Goal: Transaction & Acquisition: Download file/media

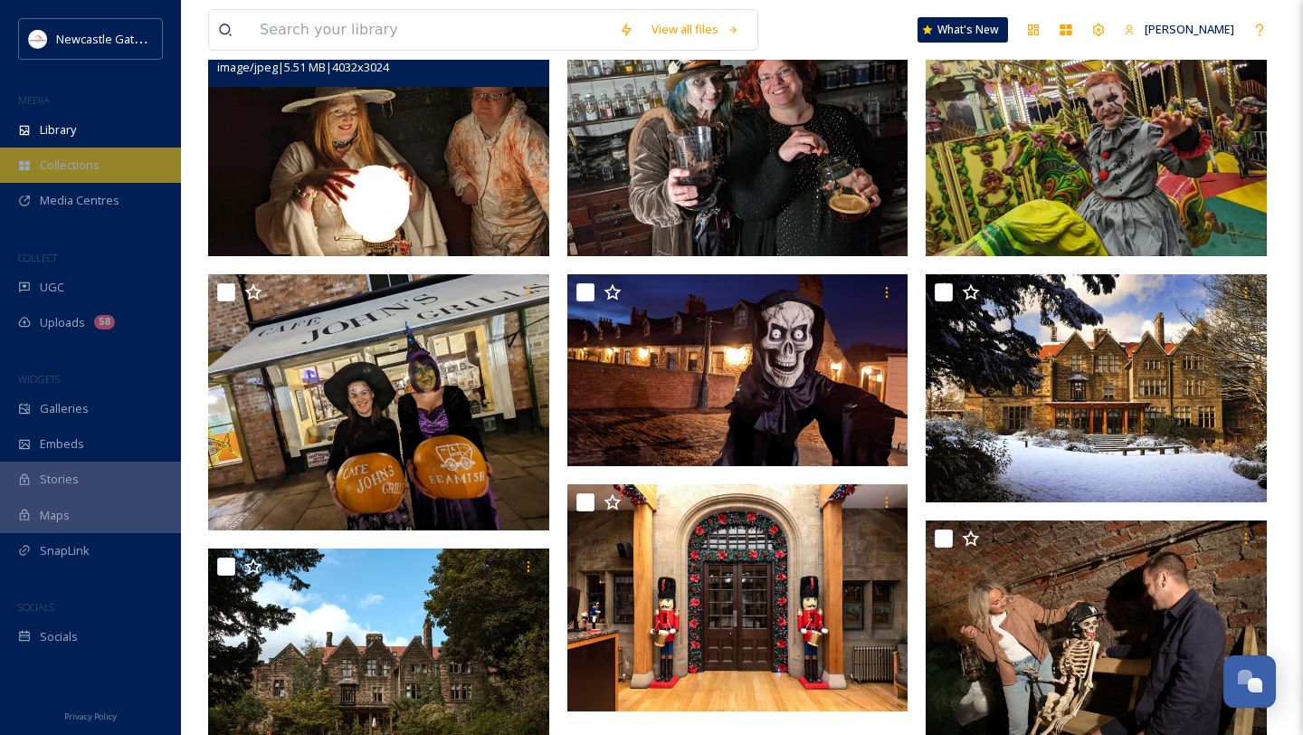
scroll to position [611, 0]
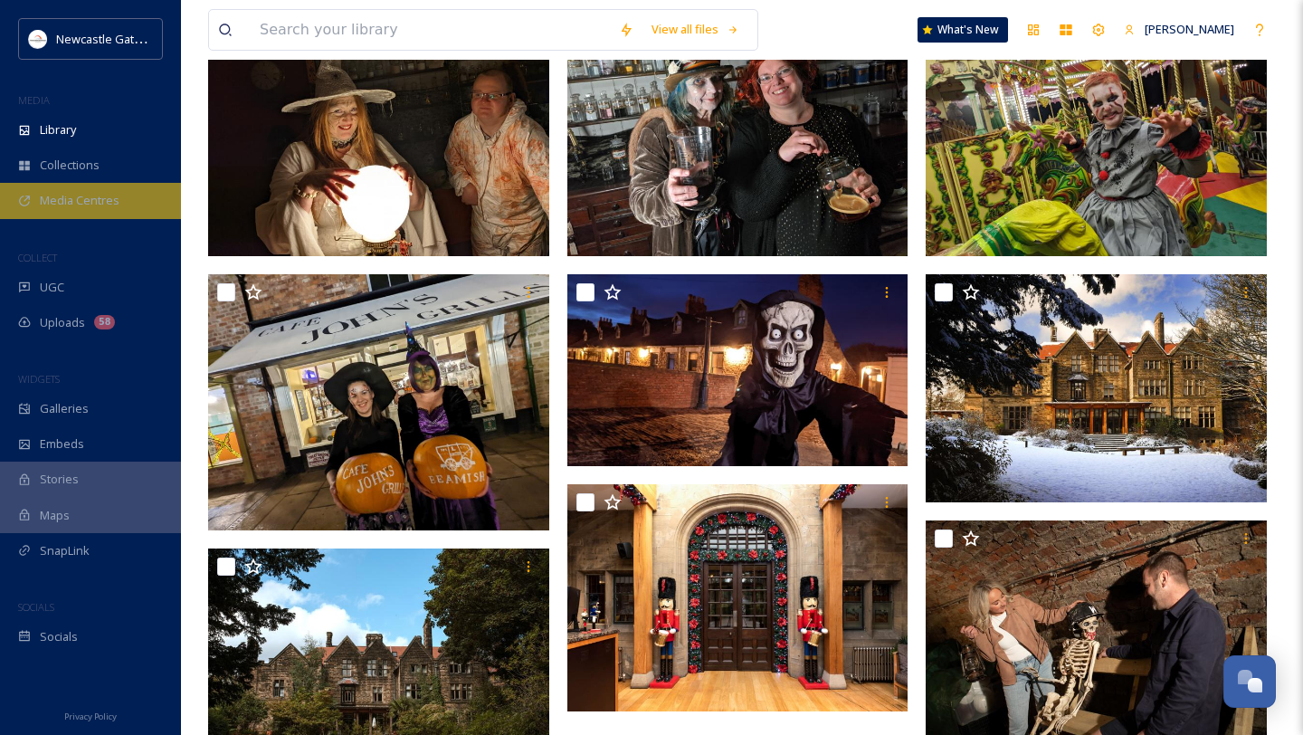
click at [121, 196] on div "Media Centres" at bounding box center [90, 200] width 181 height 35
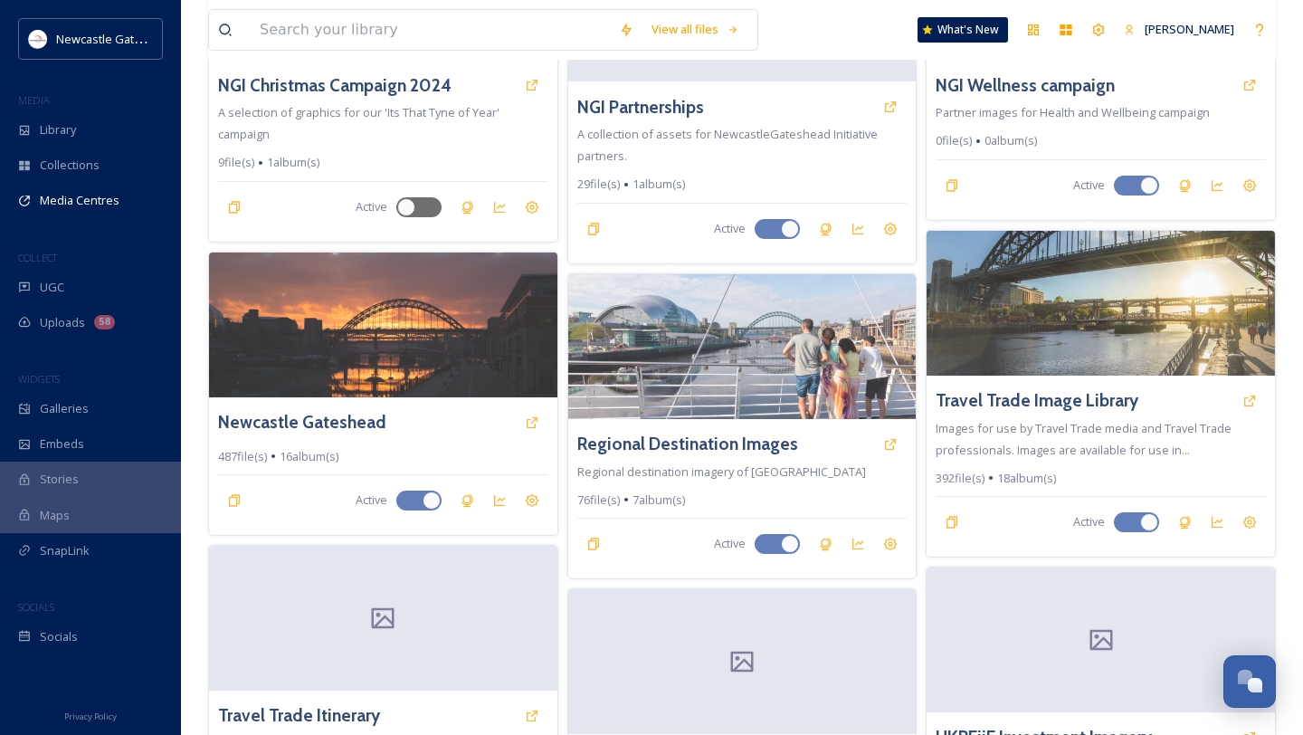
scroll to position [905, 0]
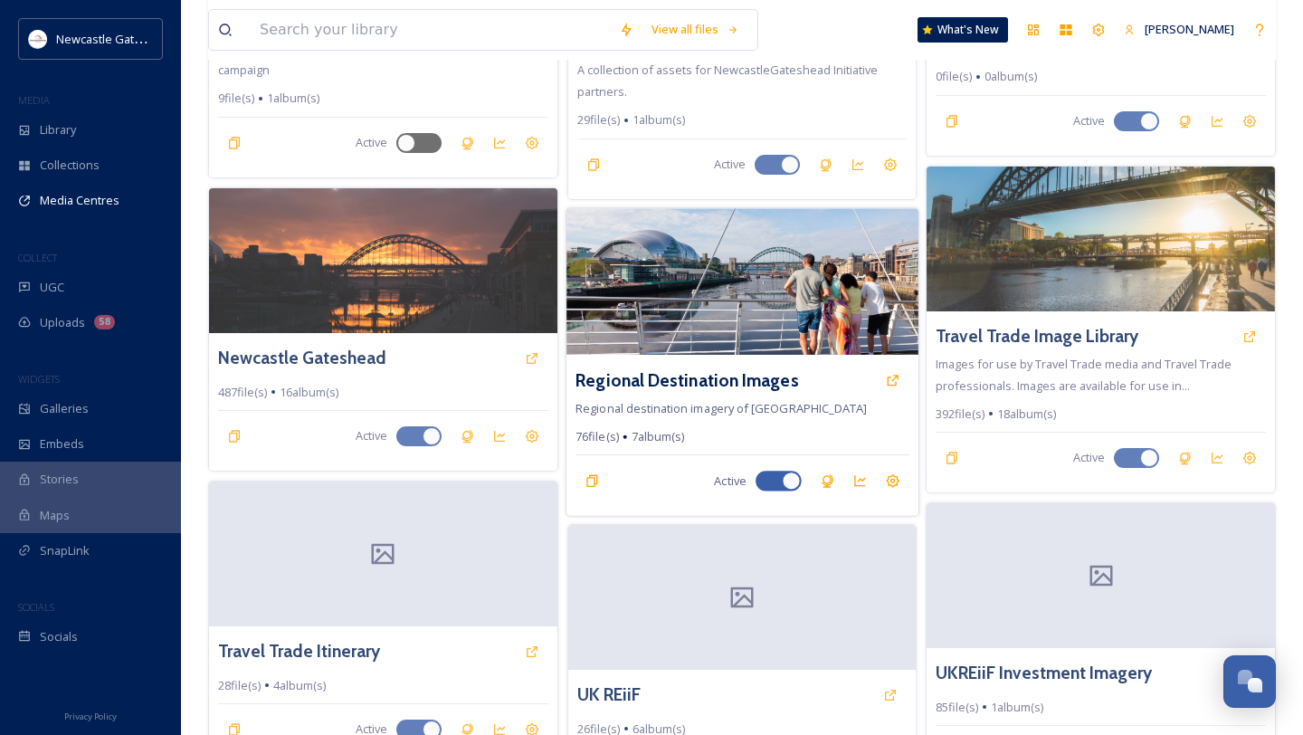
click at [777, 305] on img at bounding box center [743, 281] width 352 height 147
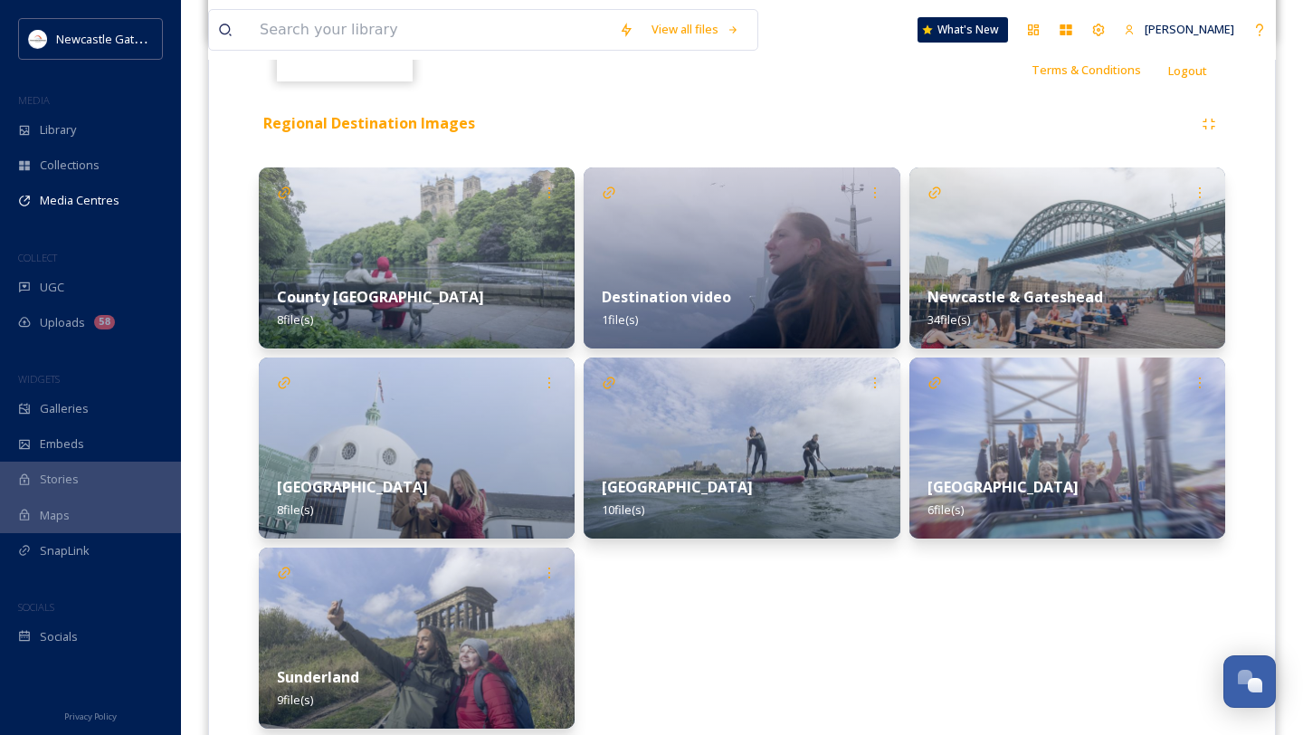
scroll to position [398, 0]
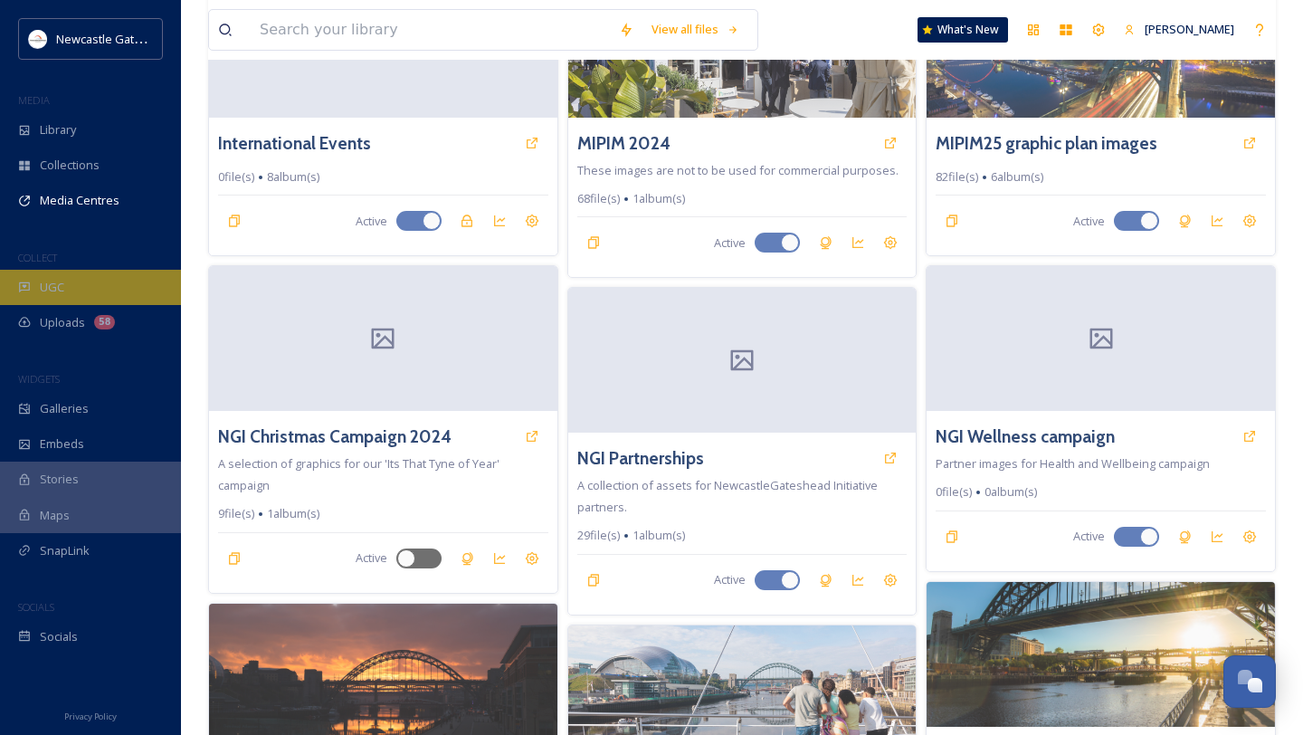
scroll to position [91, 0]
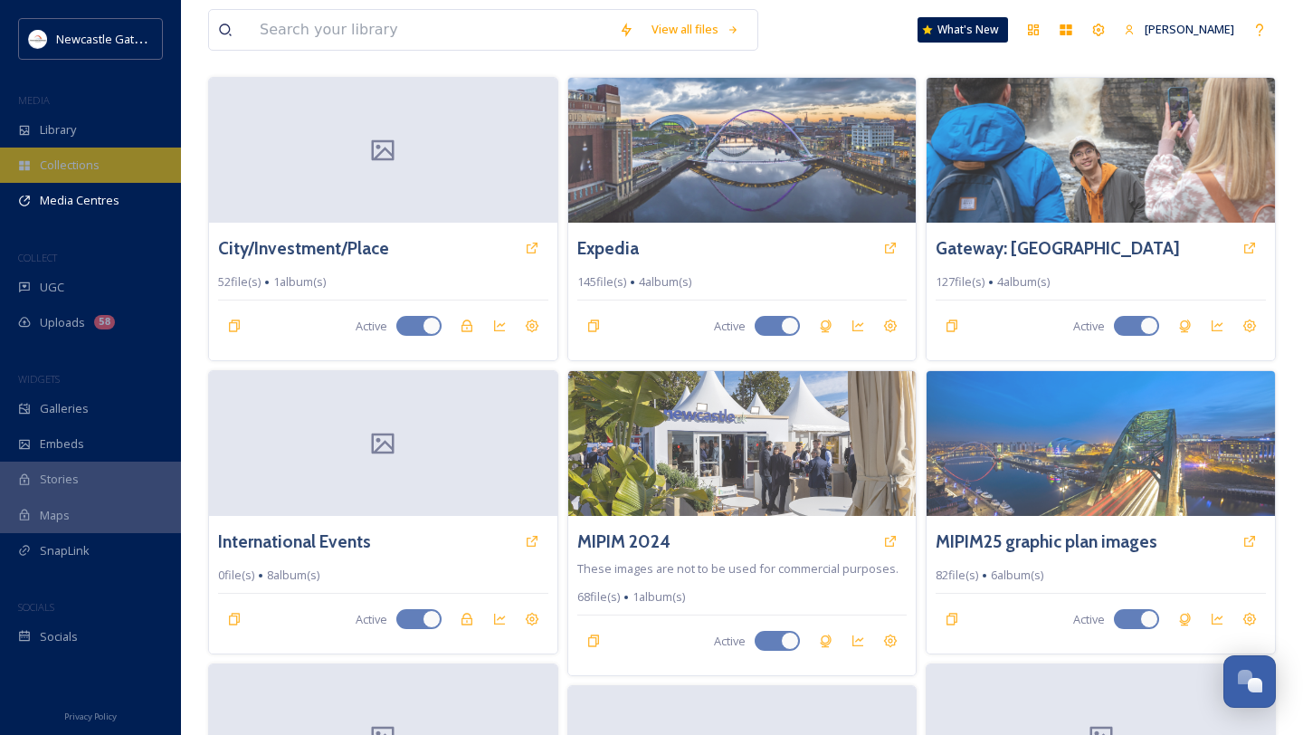
click at [91, 168] on span "Collections" at bounding box center [70, 165] width 60 height 17
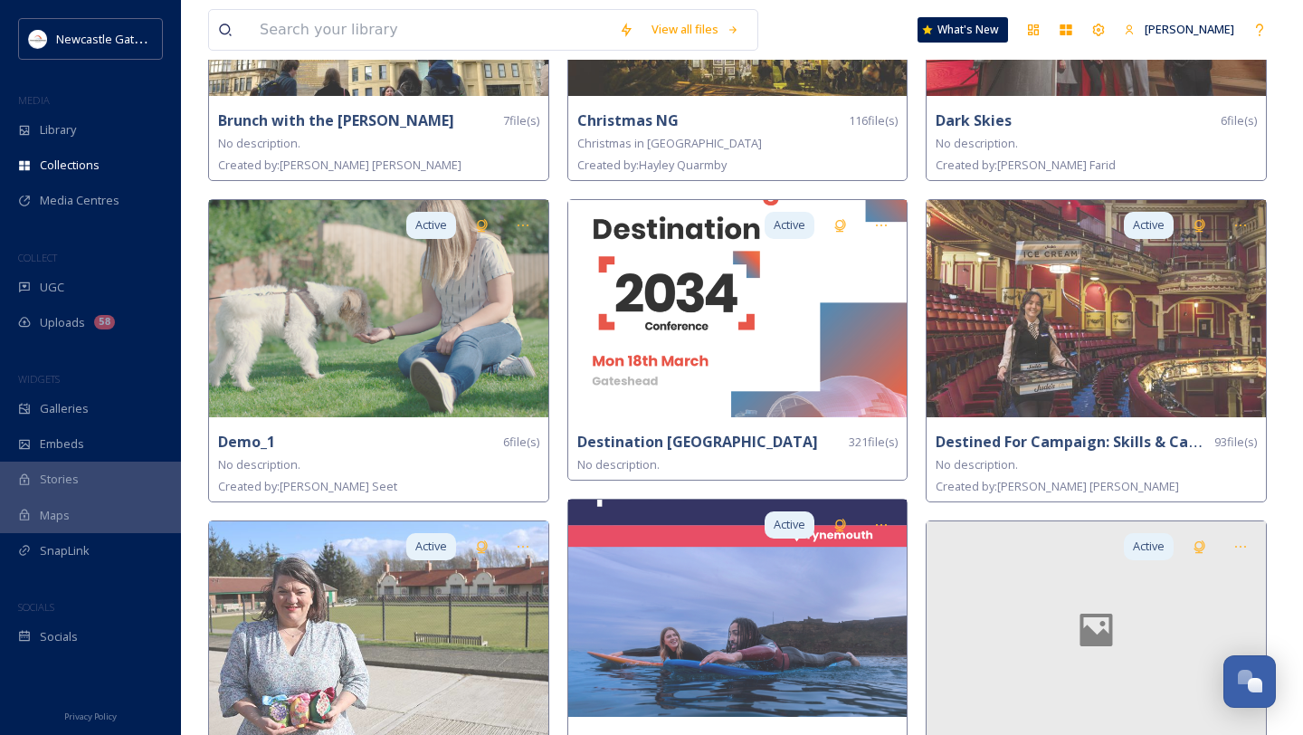
scroll to position [978, 0]
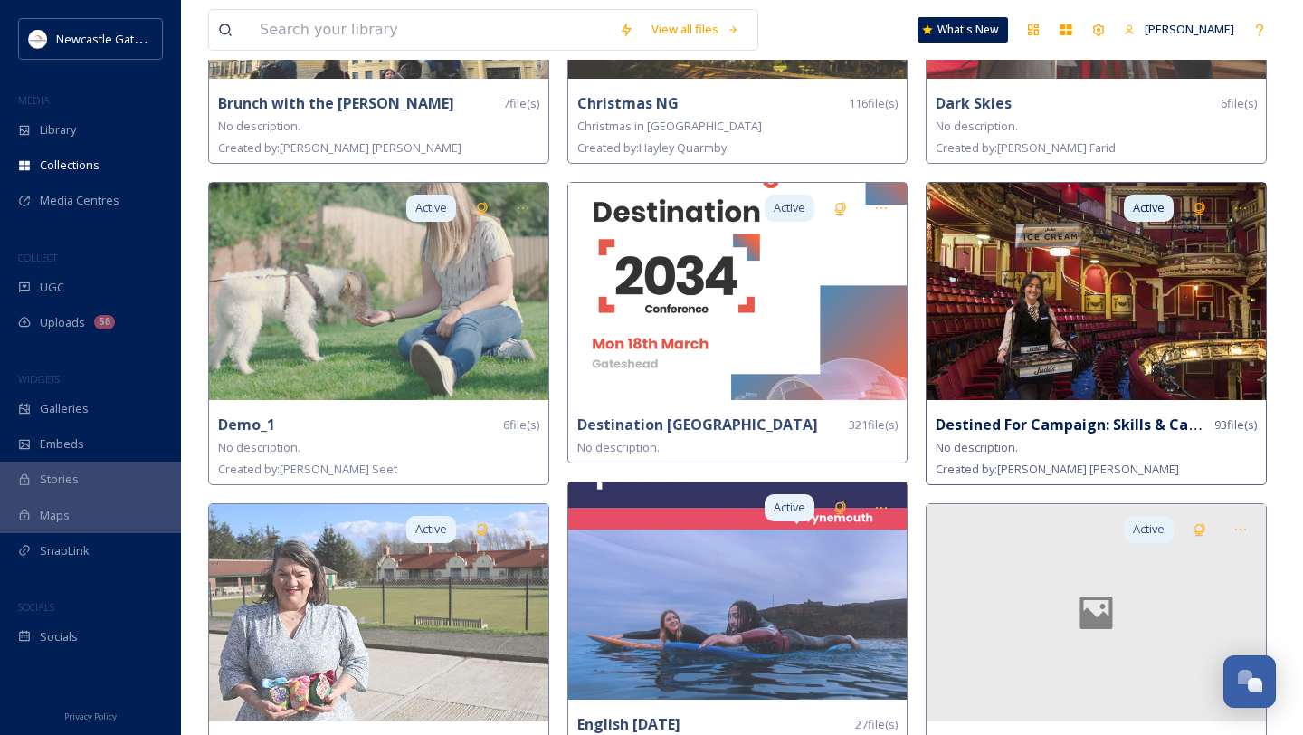
click at [1180, 285] on img at bounding box center [1096, 291] width 339 height 217
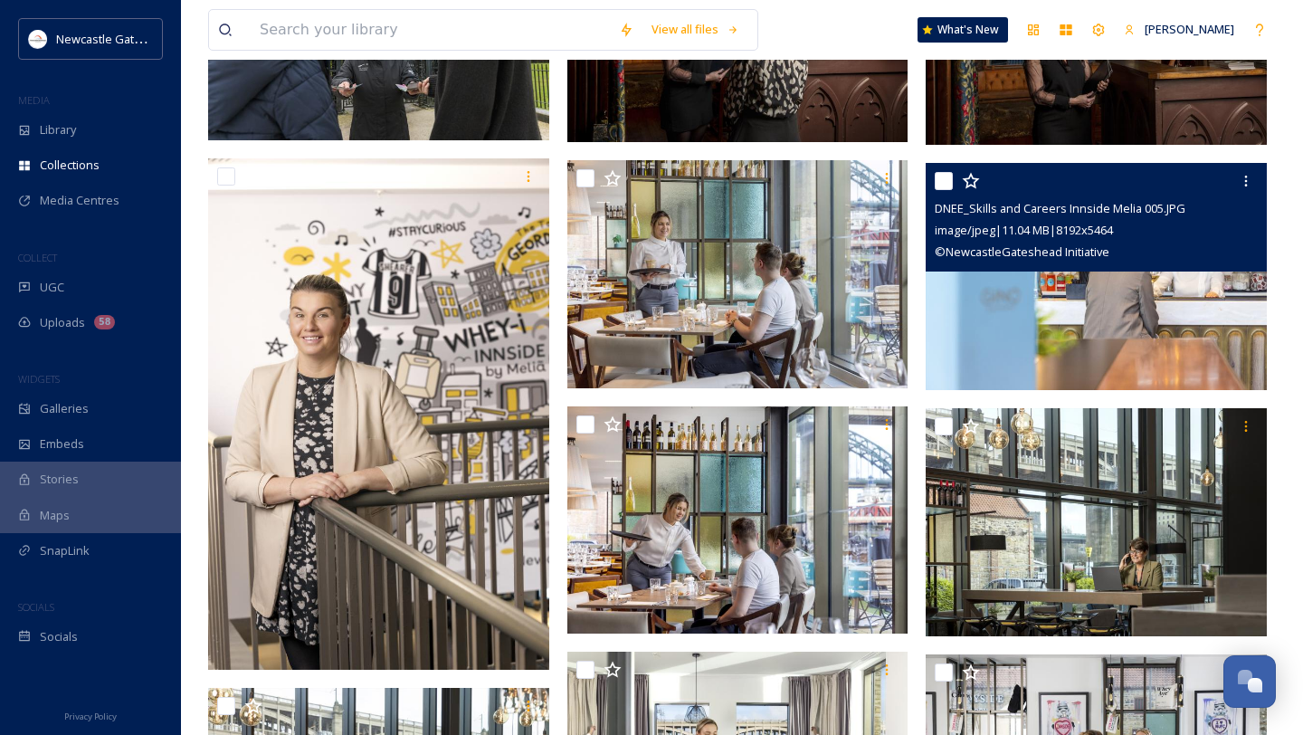
scroll to position [3331, 0]
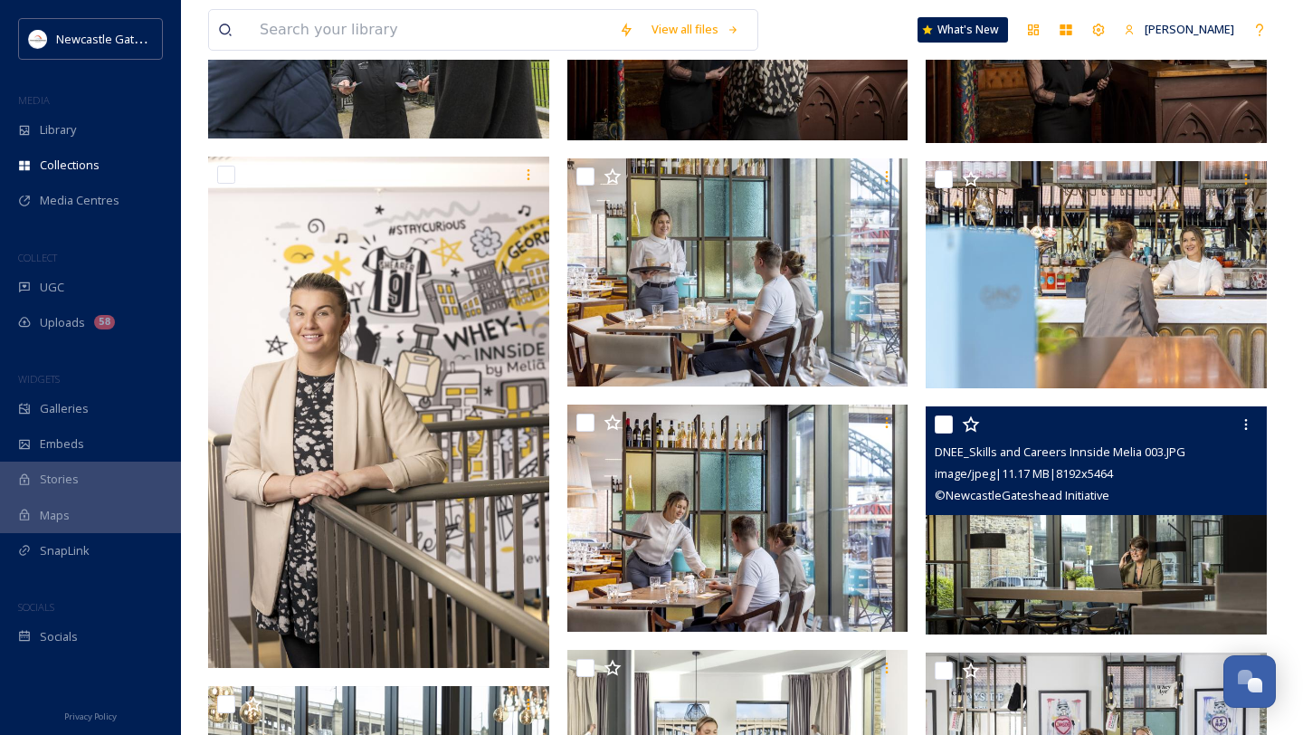
click at [1165, 557] on img at bounding box center [1096, 520] width 341 height 228
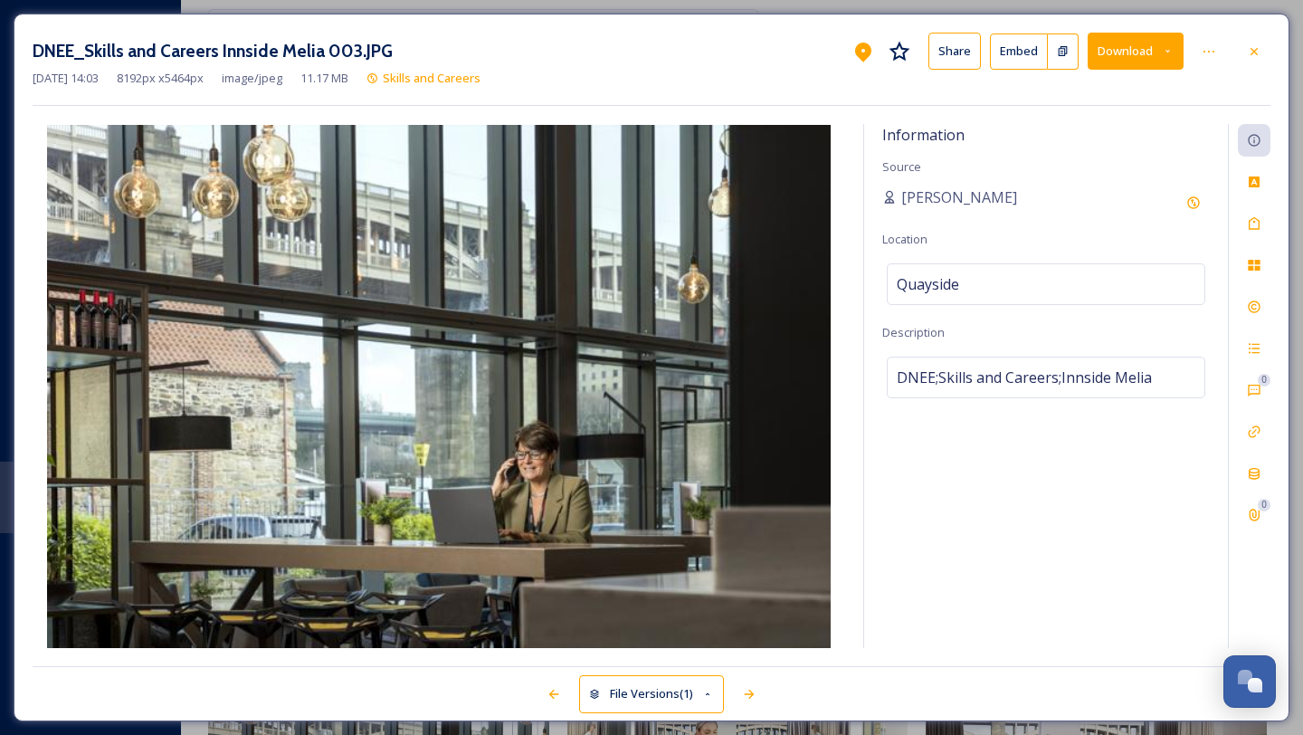
click at [1172, 40] on button "Download" at bounding box center [1136, 51] width 96 height 37
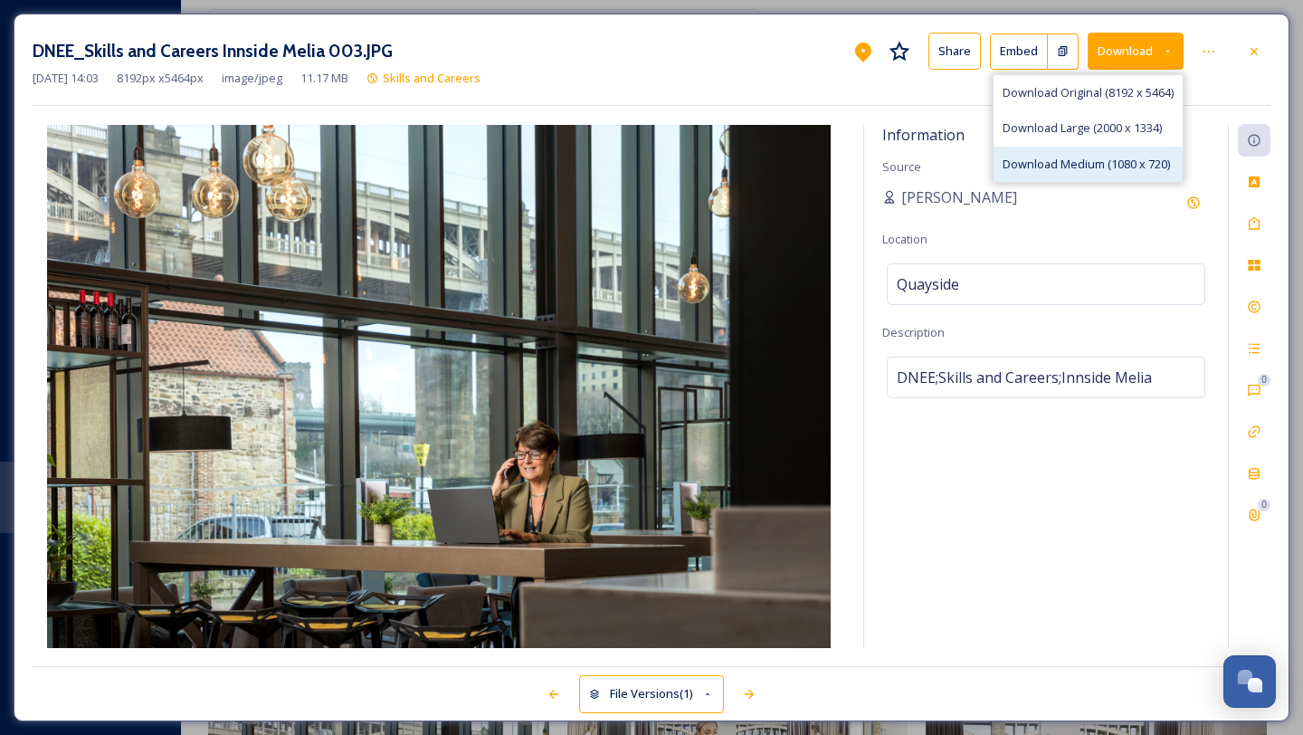
click at [1121, 156] on span "Download Medium (1080 x 720)" at bounding box center [1086, 164] width 167 height 17
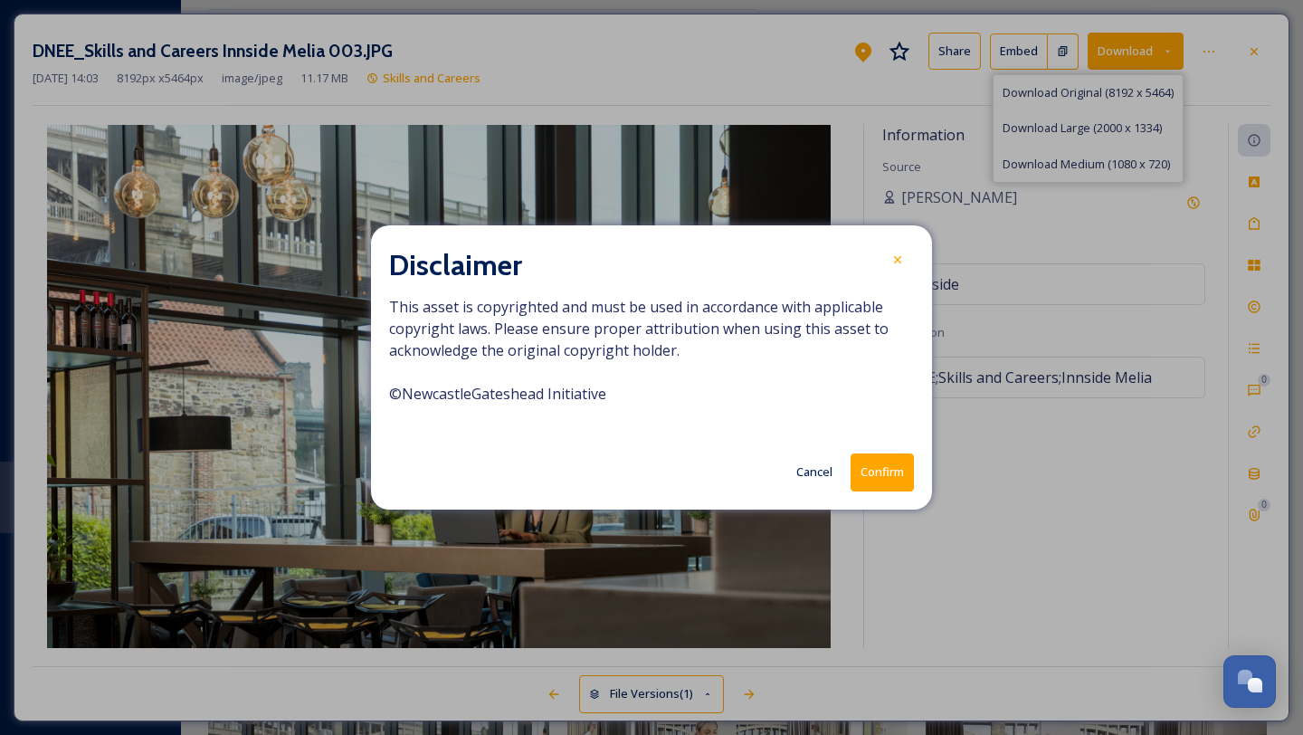
click at [882, 482] on button "Confirm" at bounding box center [882, 471] width 63 height 37
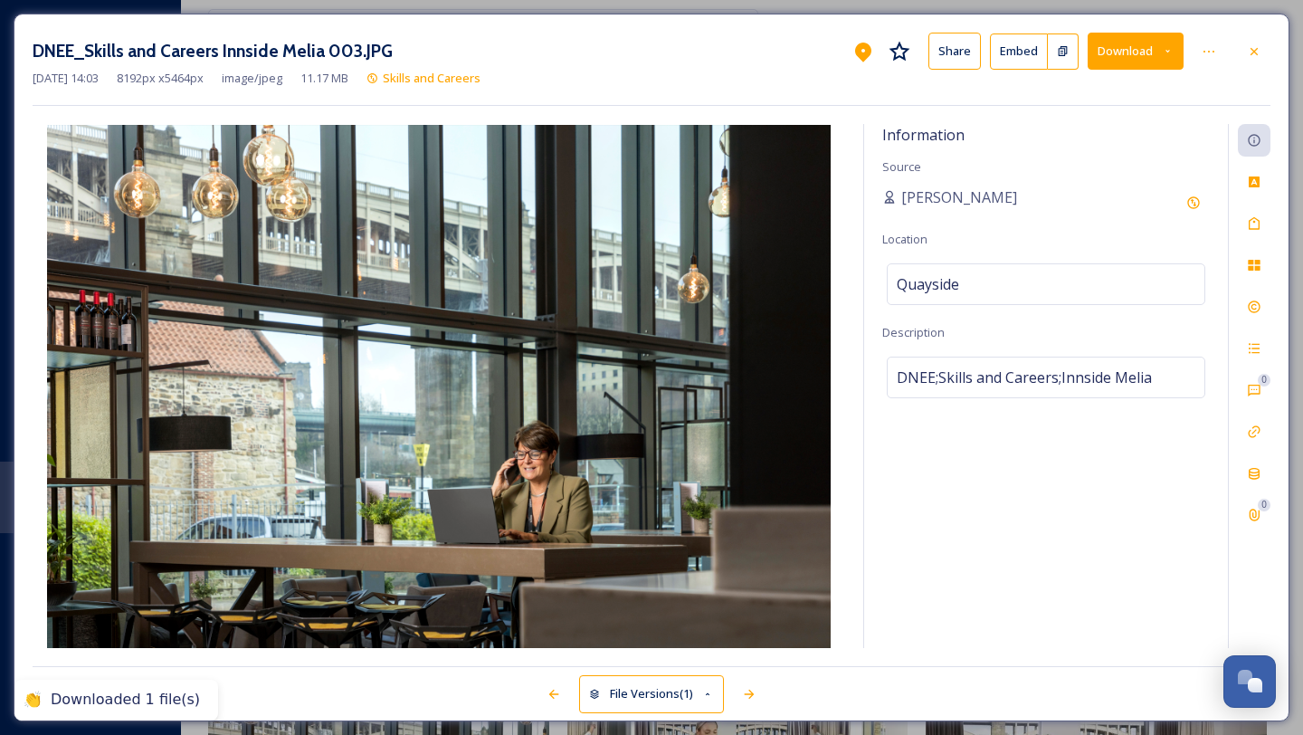
click at [1256, 50] on icon at bounding box center [1254, 51] width 14 height 14
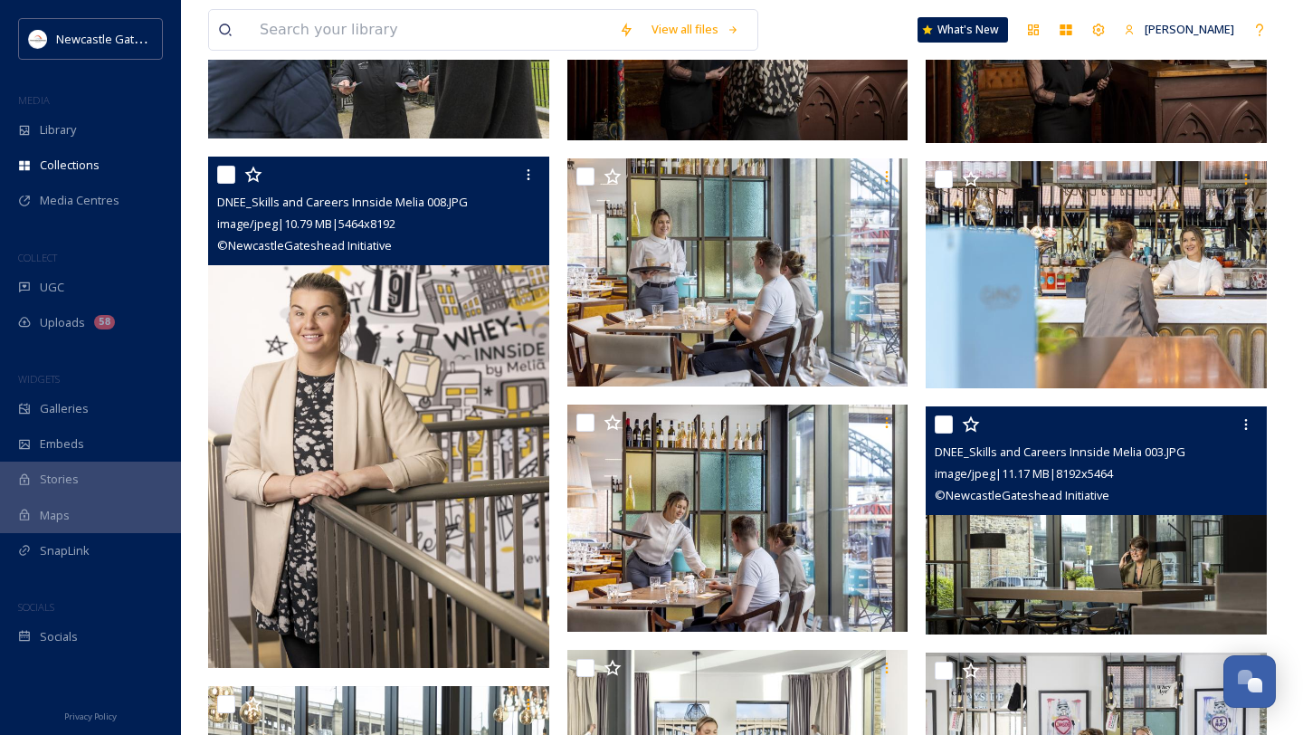
click at [426, 478] on img at bounding box center [378, 412] width 341 height 511
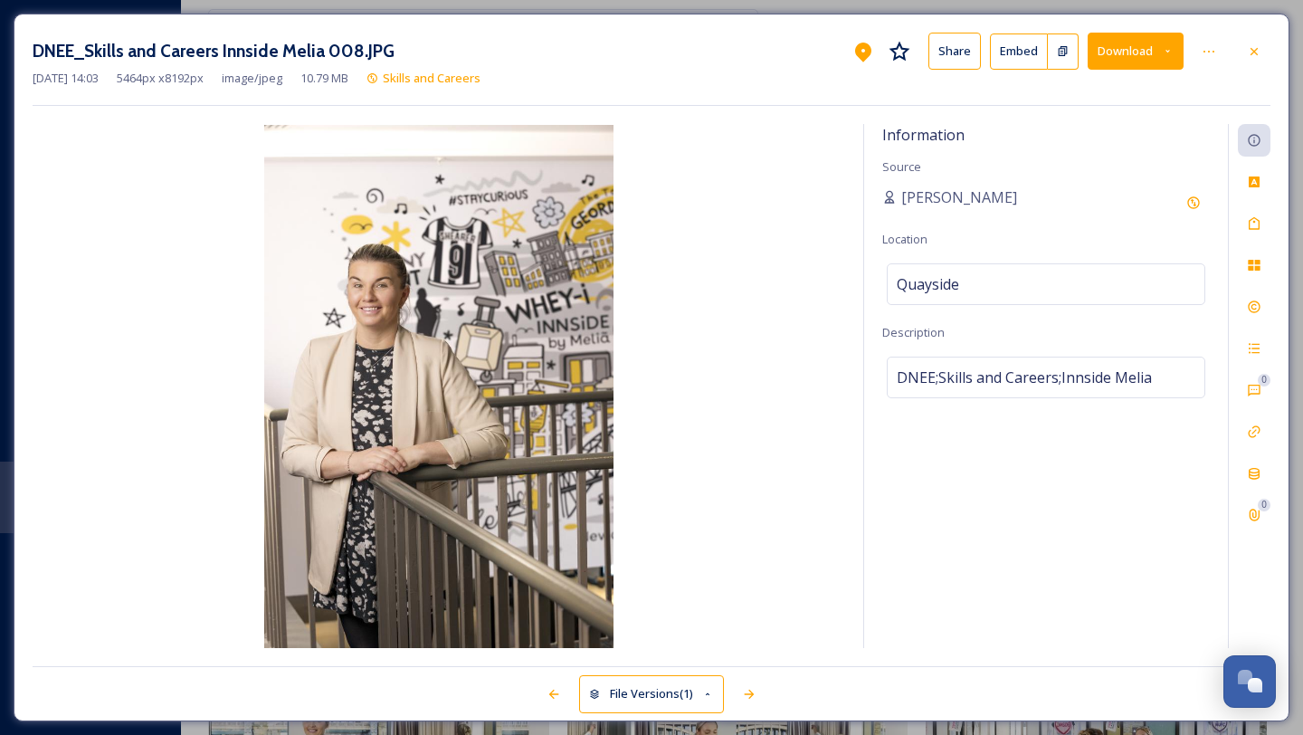
click at [1171, 56] on button "Download" at bounding box center [1136, 51] width 96 height 37
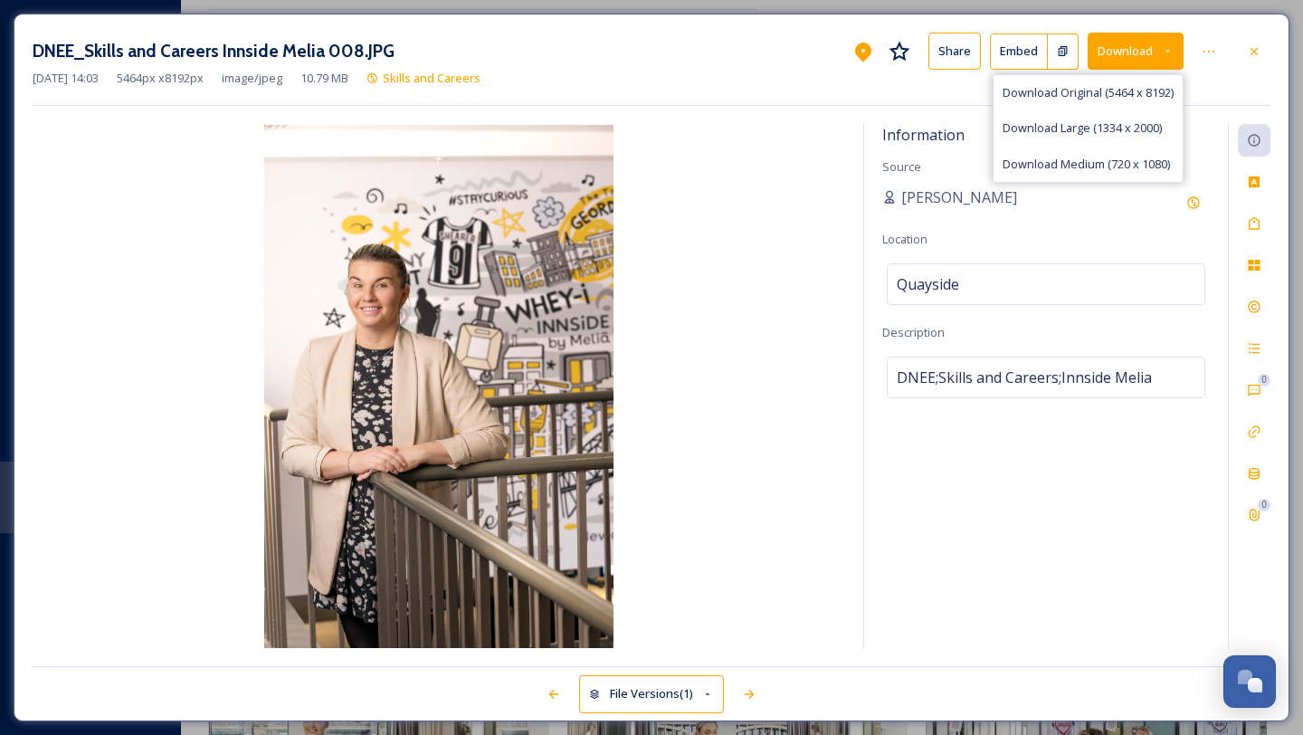
click at [1172, 53] on icon at bounding box center [1168, 51] width 12 height 12
click at [1145, 162] on span "Download Medium (720 x 1080)" at bounding box center [1086, 164] width 167 height 17
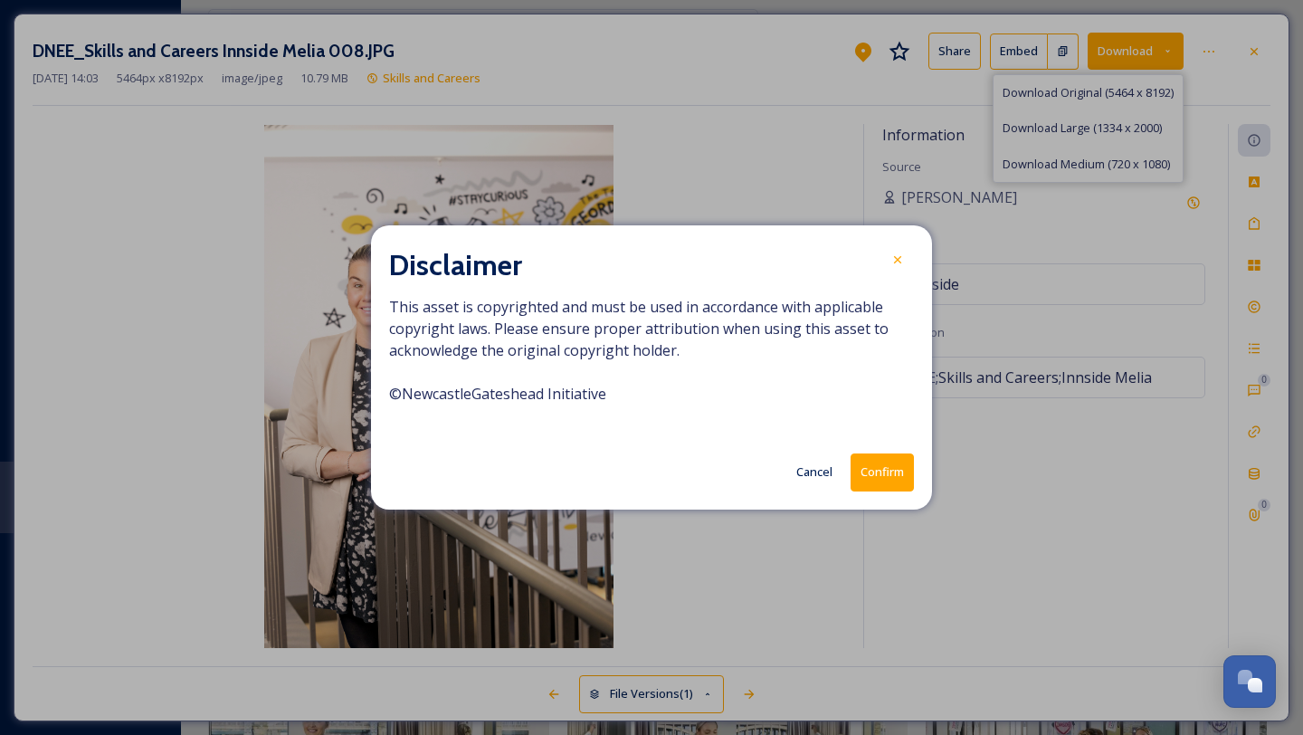
click at [900, 473] on button "Confirm" at bounding box center [882, 471] width 63 height 37
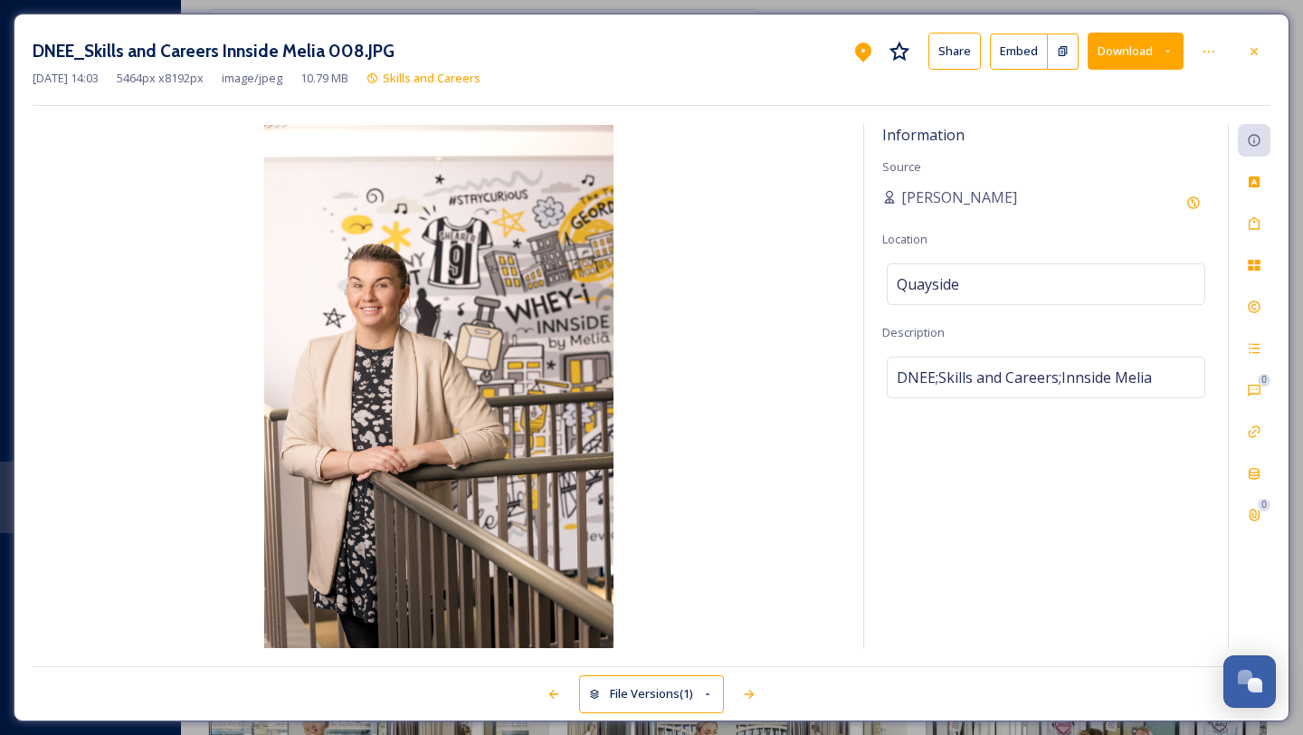
click at [1258, 53] on icon at bounding box center [1254, 51] width 14 height 14
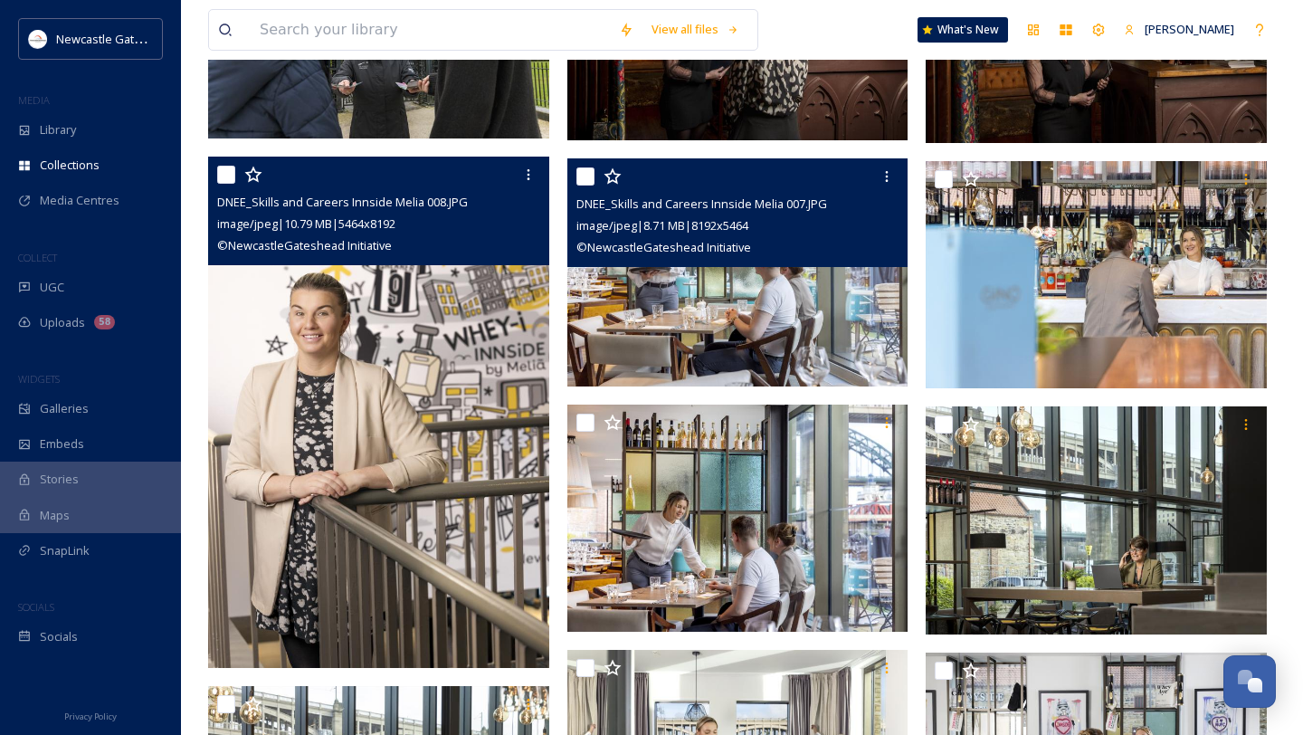
click at [761, 324] on img at bounding box center [738, 272] width 341 height 228
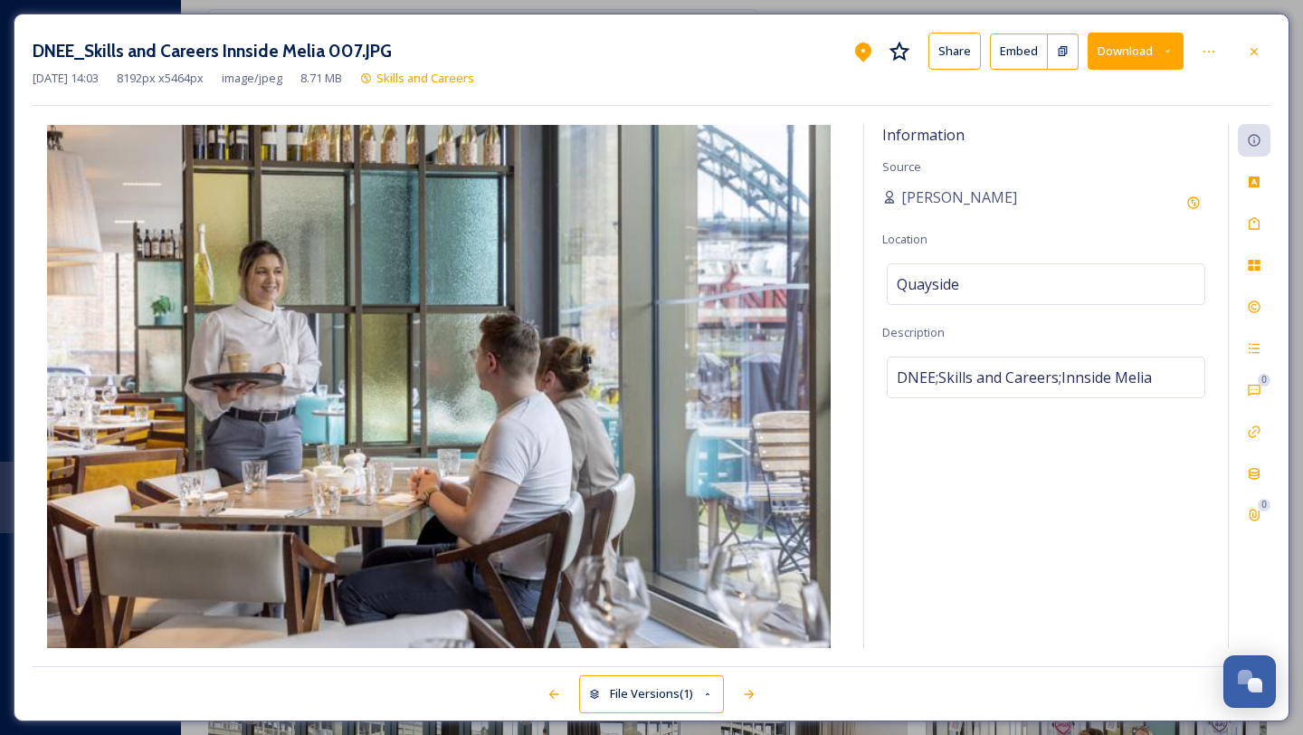
click at [1170, 48] on icon at bounding box center [1168, 51] width 12 height 12
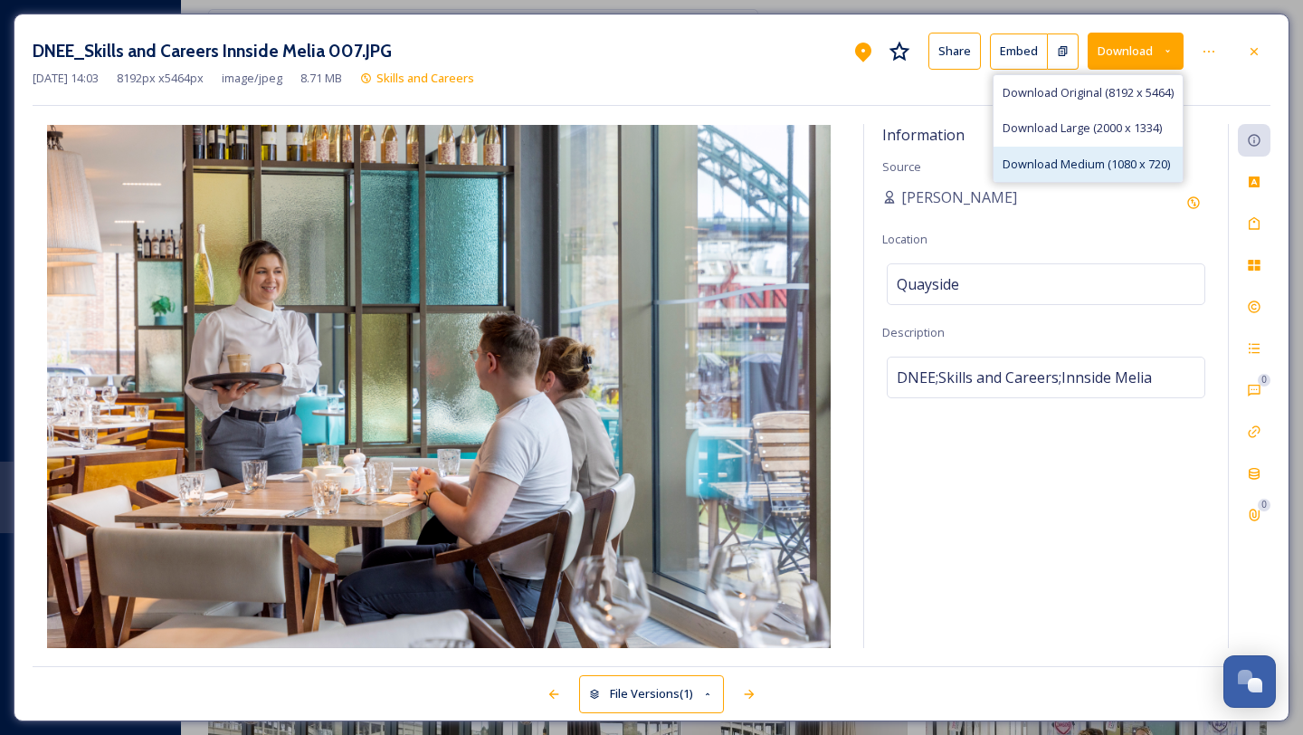
click at [1121, 159] on span "Download Medium (1080 x 720)" at bounding box center [1086, 164] width 167 height 17
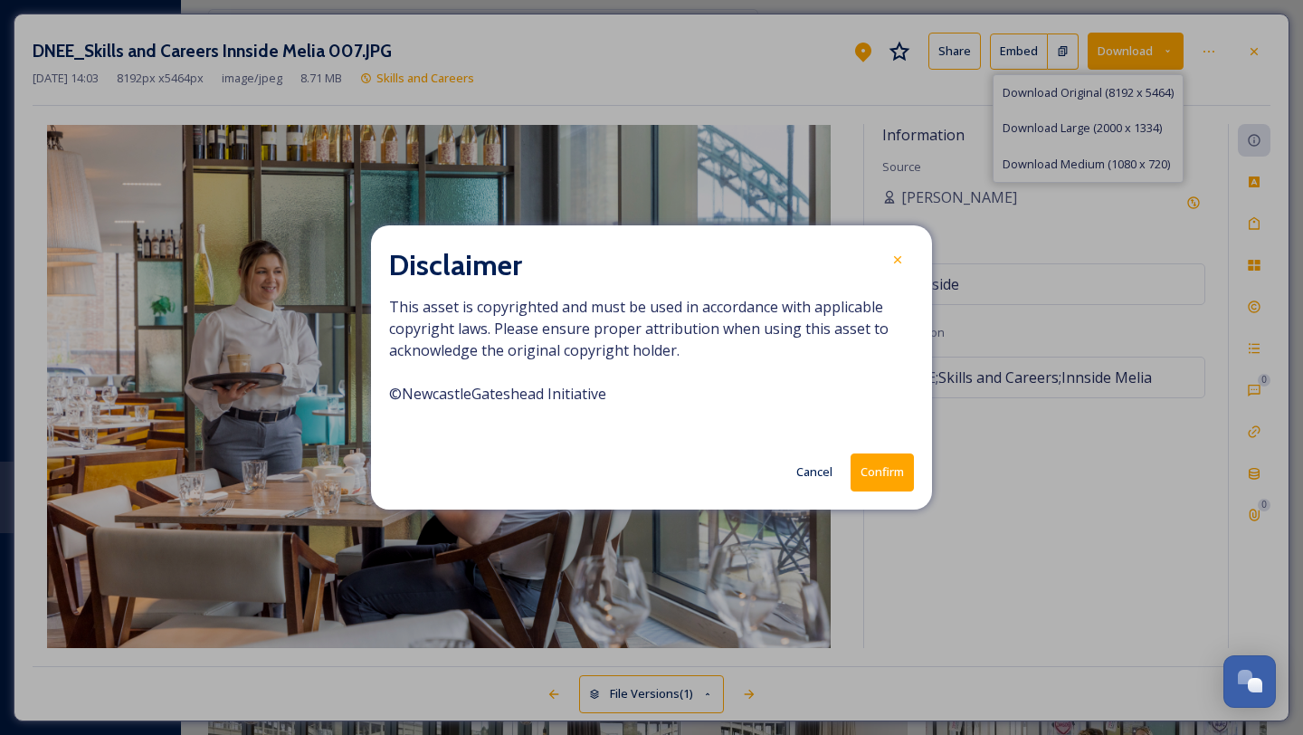
click at [883, 480] on button "Confirm" at bounding box center [882, 471] width 63 height 37
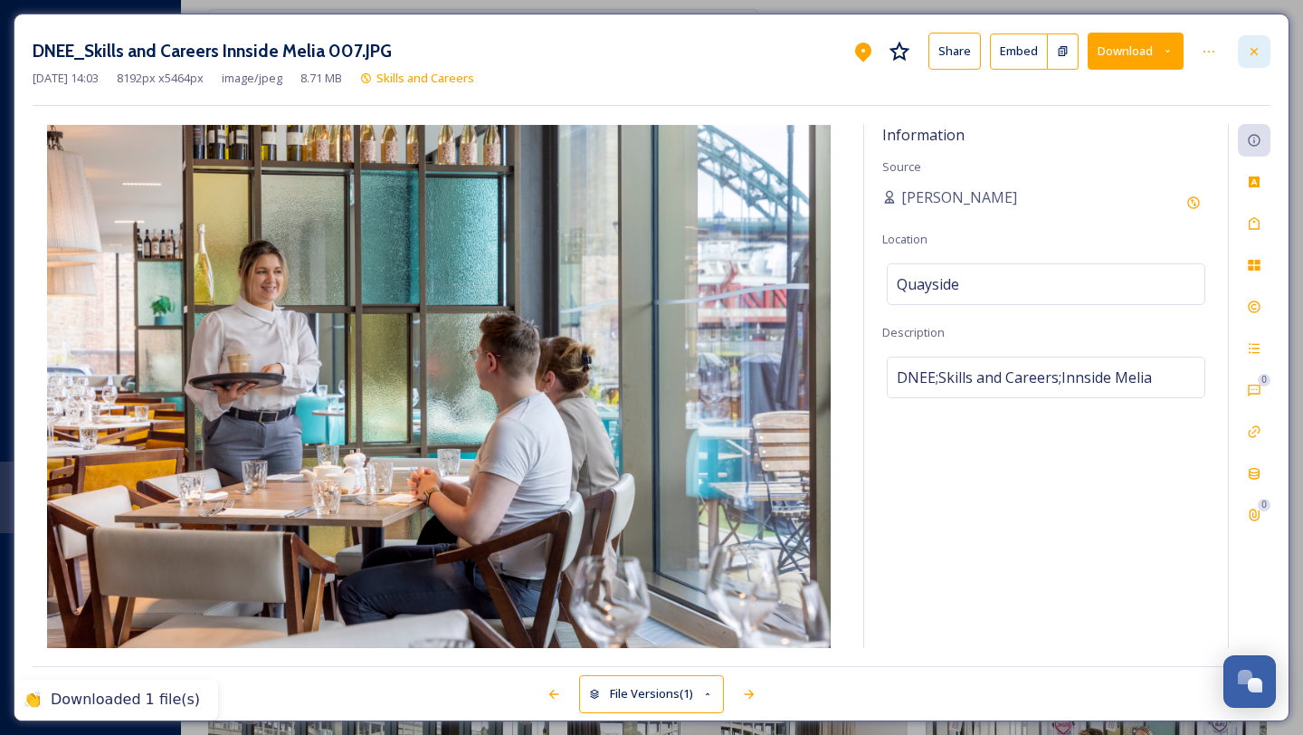
click at [1263, 52] on div at bounding box center [1254, 51] width 33 height 33
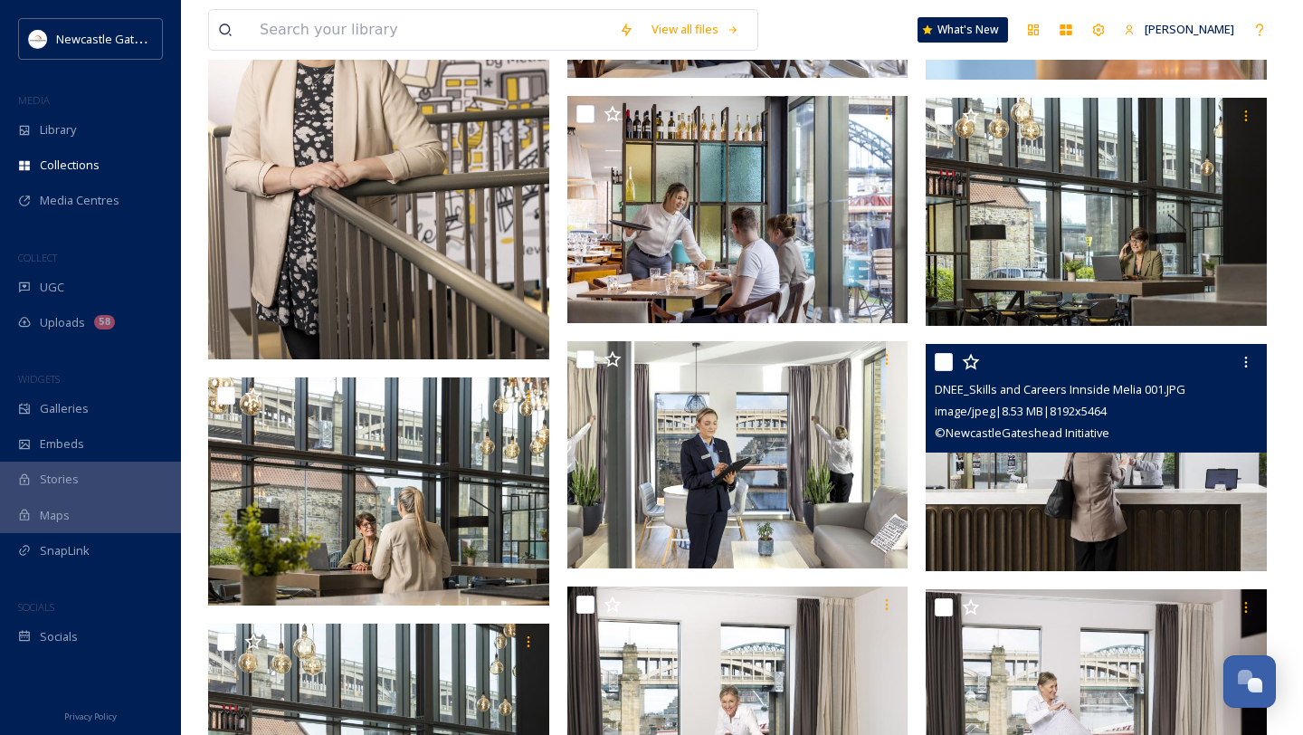
scroll to position [3693, 0]
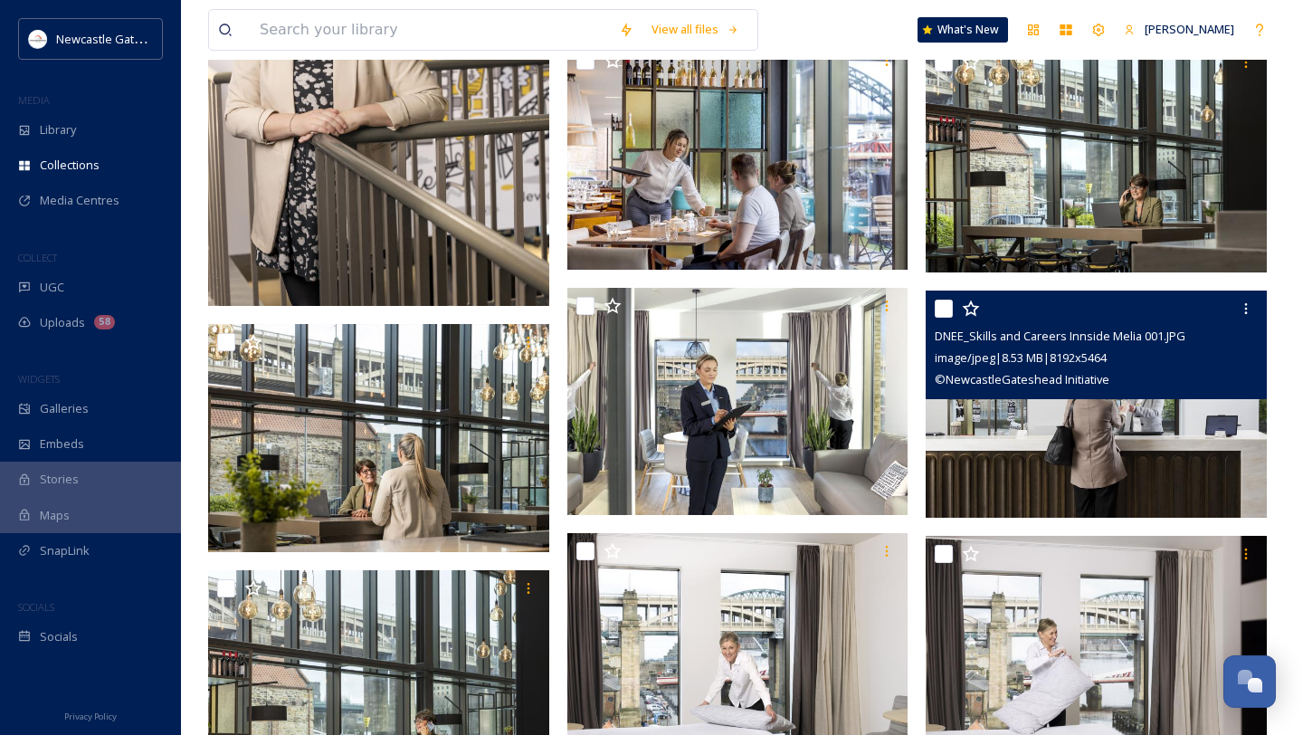
click at [1035, 482] on img at bounding box center [1096, 405] width 341 height 228
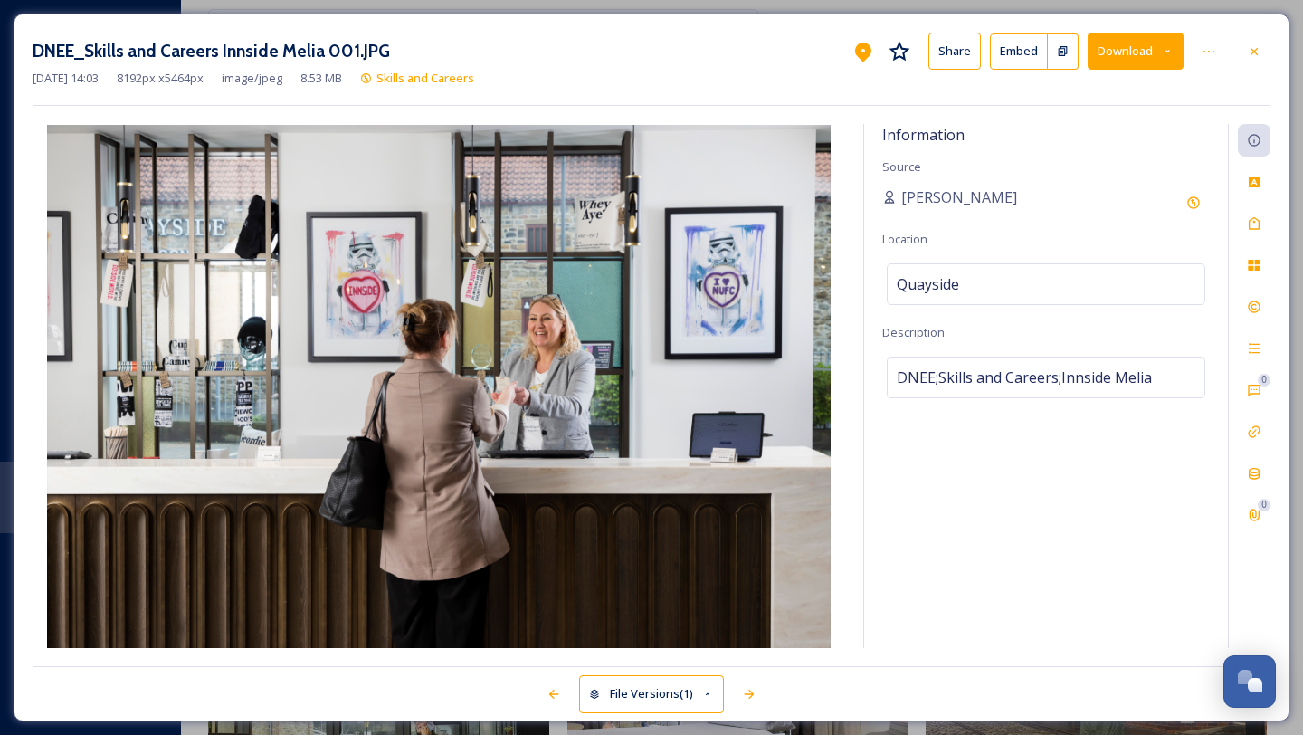
click at [1176, 49] on button "Download" at bounding box center [1136, 51] width 96 height 37
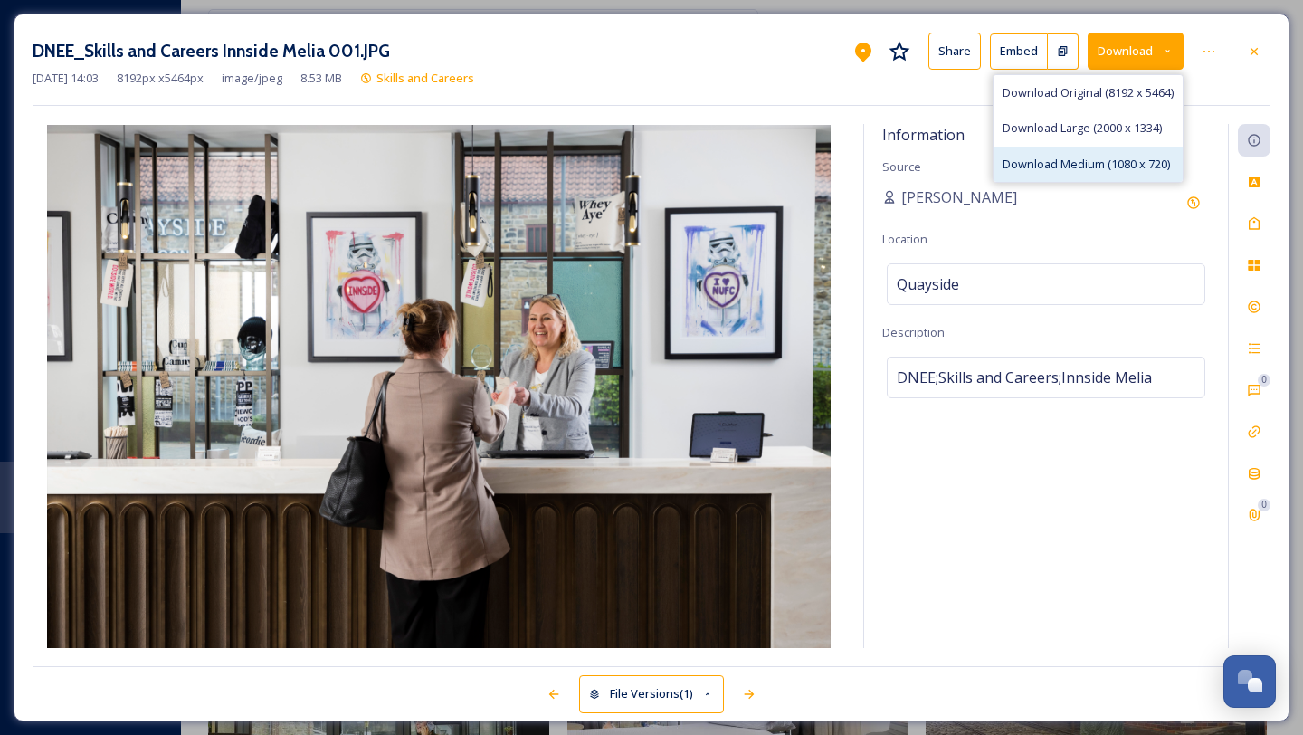
click at [1107, 161] on span "Download Medium (1080 x 720)" at bounding box center [1086, 164] width 167 height 17
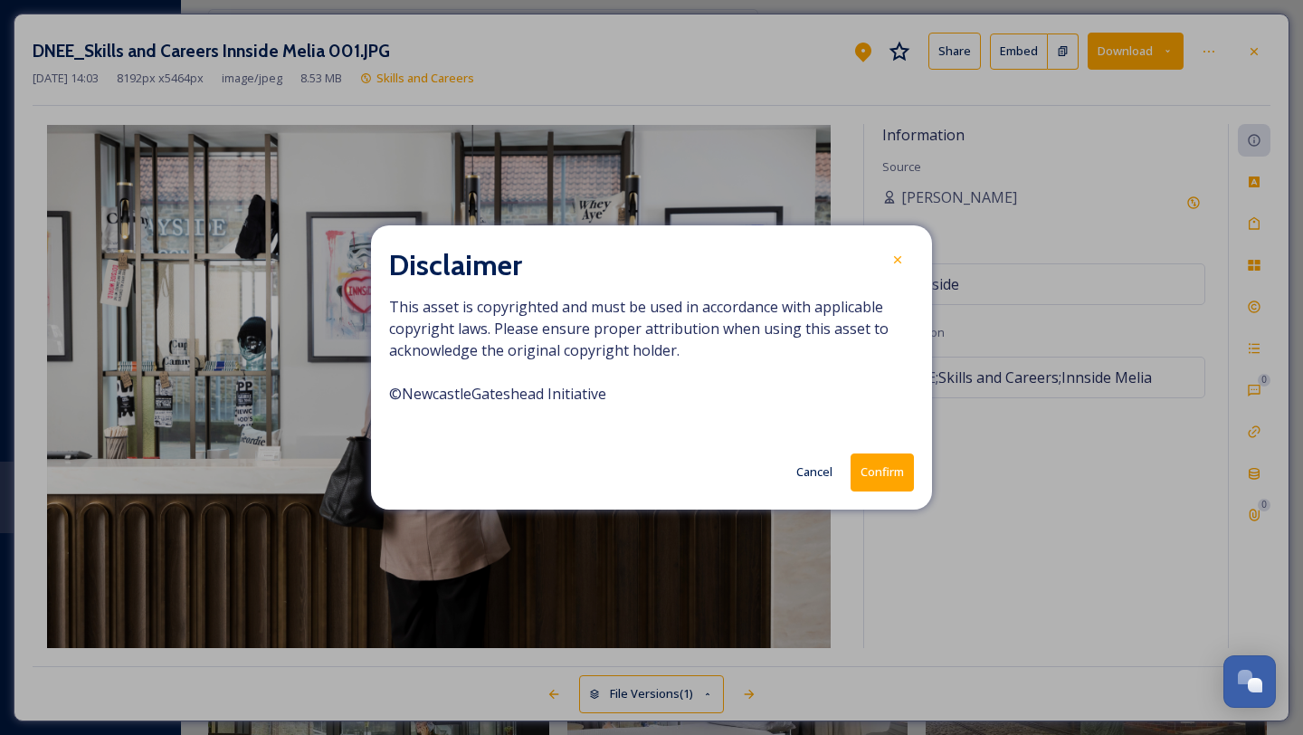
click at [880, 464] on button "Confirm" at bounding box center [882, 471] width 63 height 37
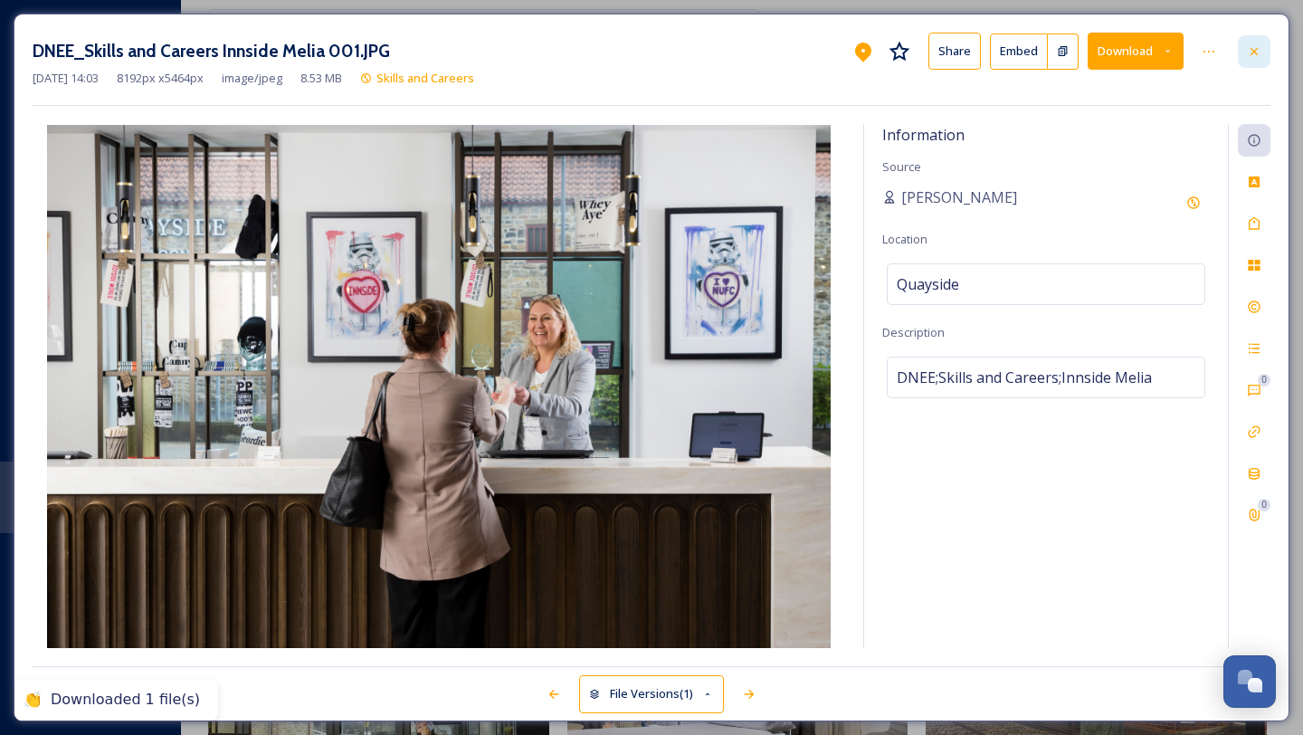
click at [1252, 51] on icon at bounding box center [1254, 51] width 14 height 14
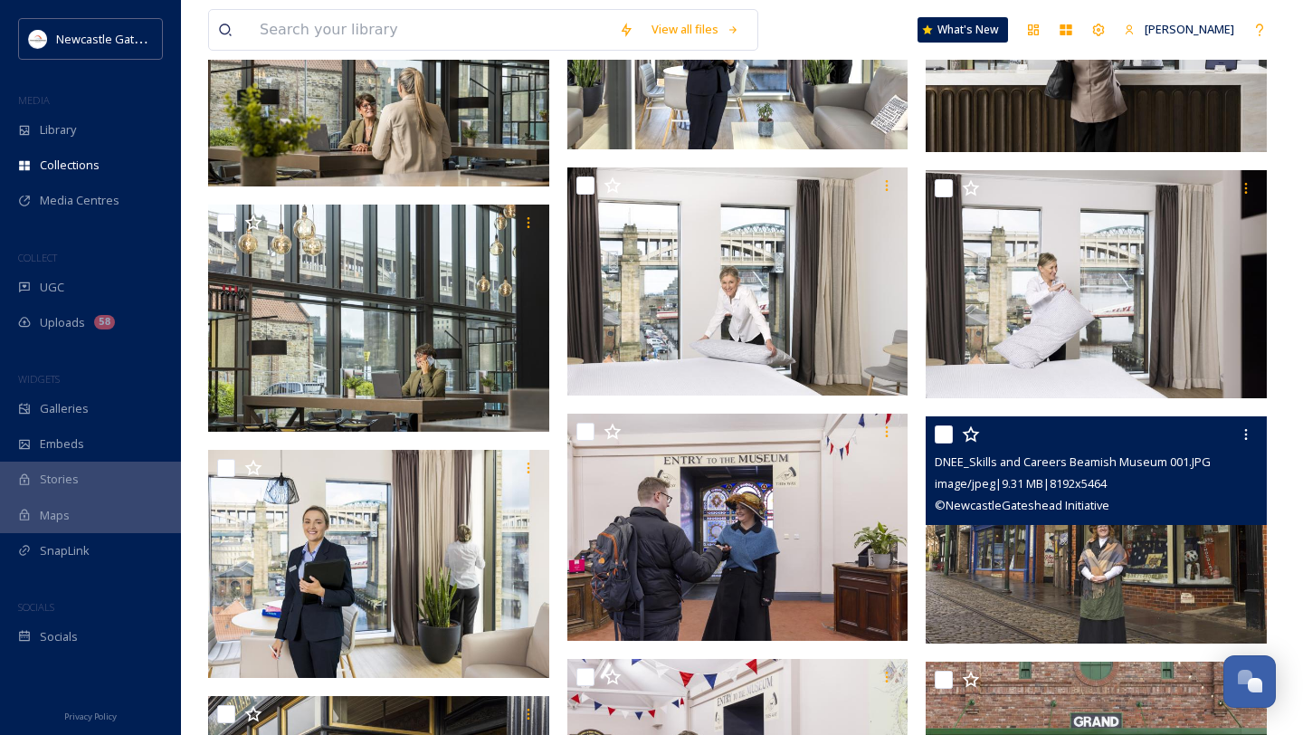
scroll to position [4091, 0]
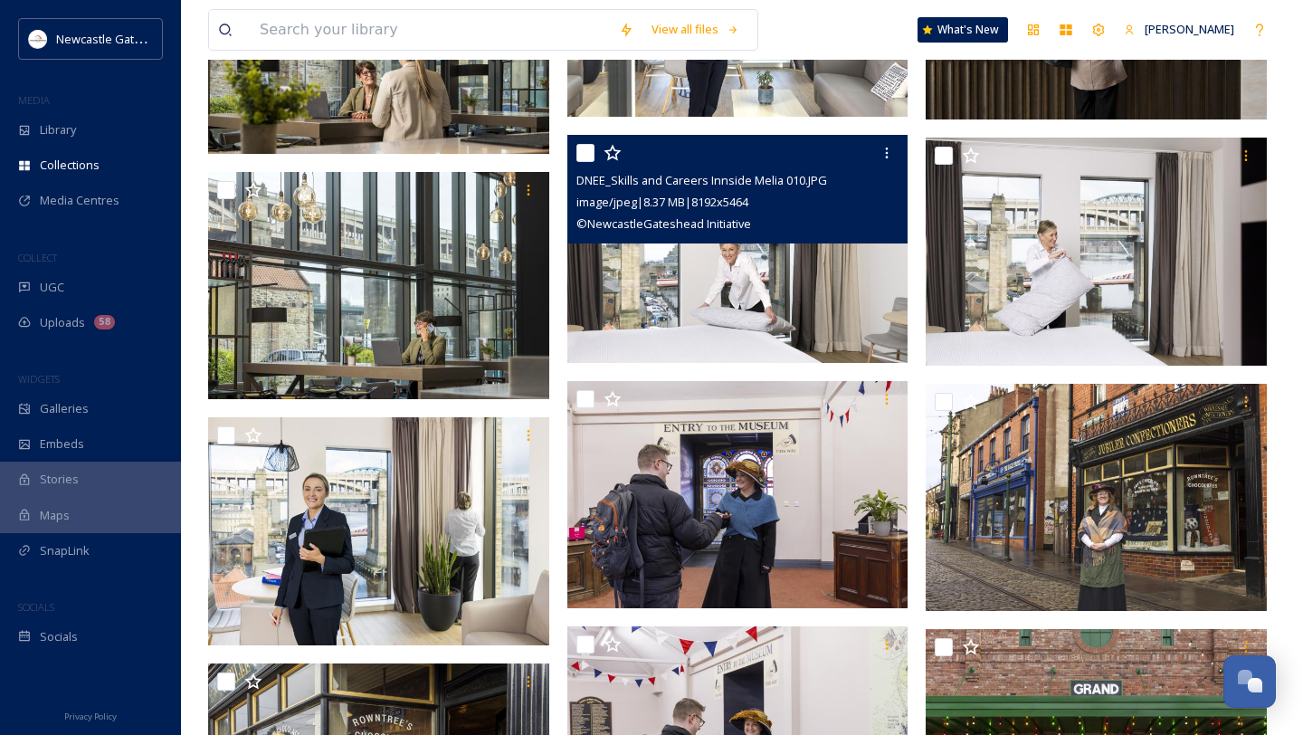
click at [844, 297] on img at bounding box center [738, 249] width 341 height 228
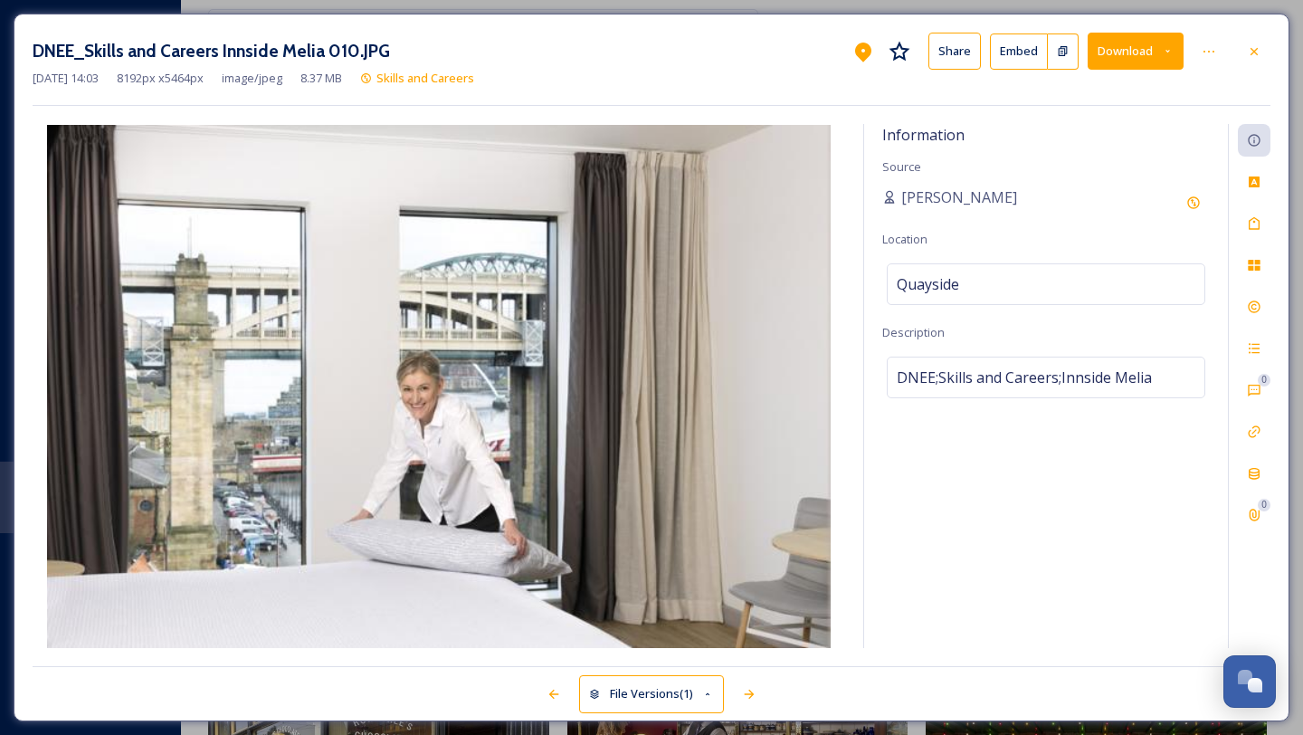
click at [1186, 48] on div "DNEE_Skills and Careers Innside Melia 010.JPG Share Embed Download" at bounding box center [652, 51] width 1238 height 37
click at [1170, 47] on icon at bounding box center [1168, 51] width 12 height 12
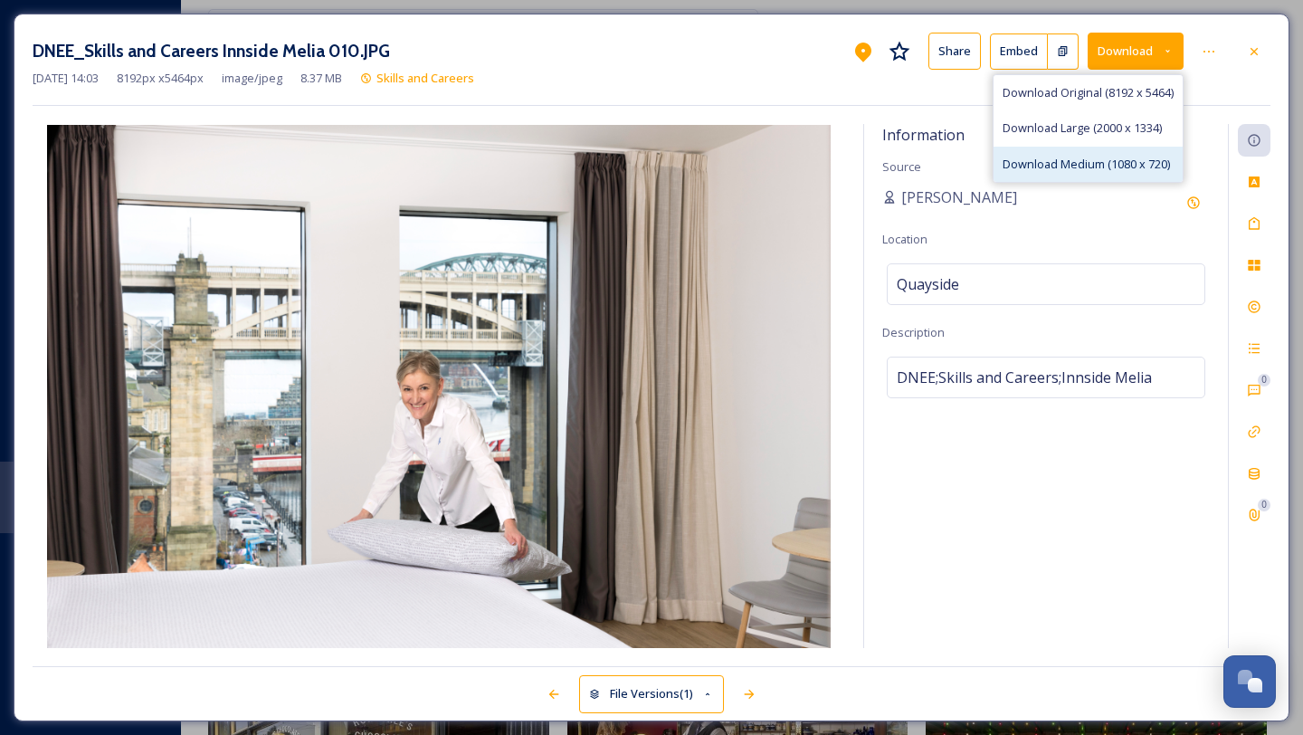
click at [1104, 157] on span "Download Medium (1080 x 720)" at bounding box center [1086, 164] width 167 height 17
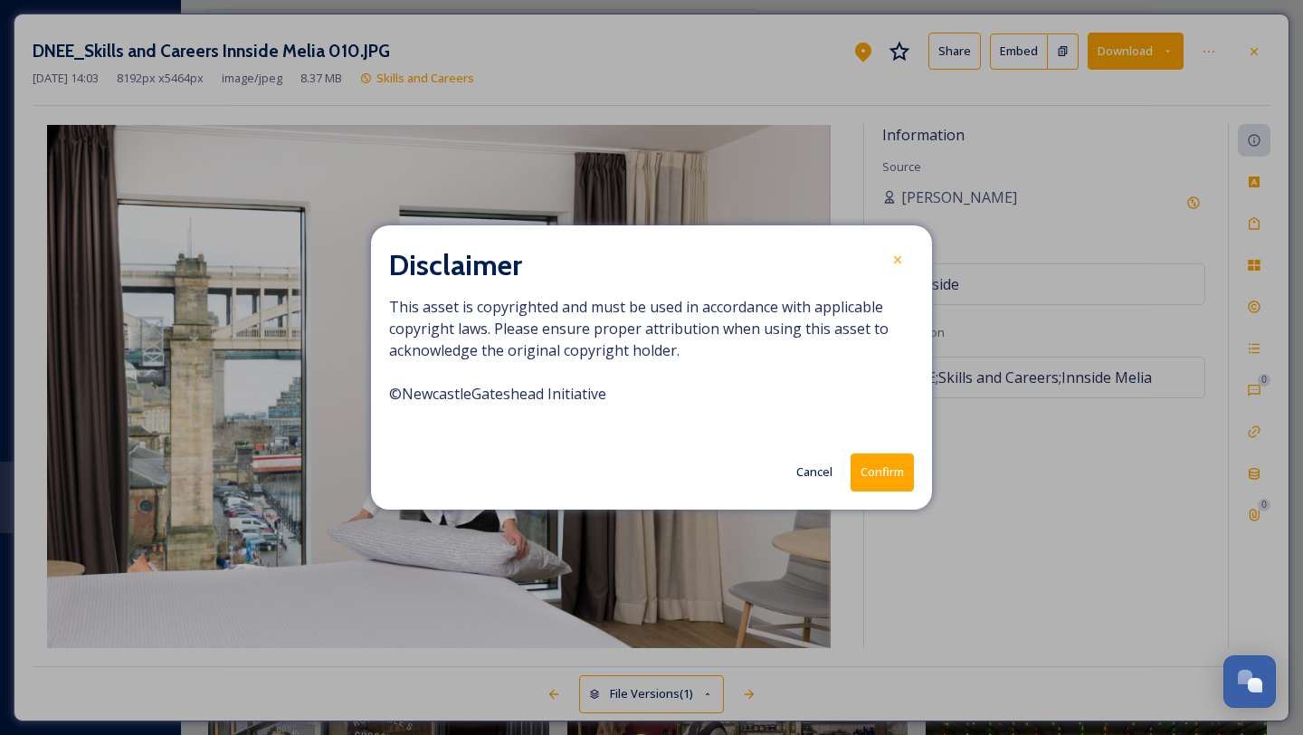
click at [885, 476] on button "Confirm" at bounding box center [882, 471] width 63 height 37
